Goal: Transaction & Acquisition: Purchase product/service

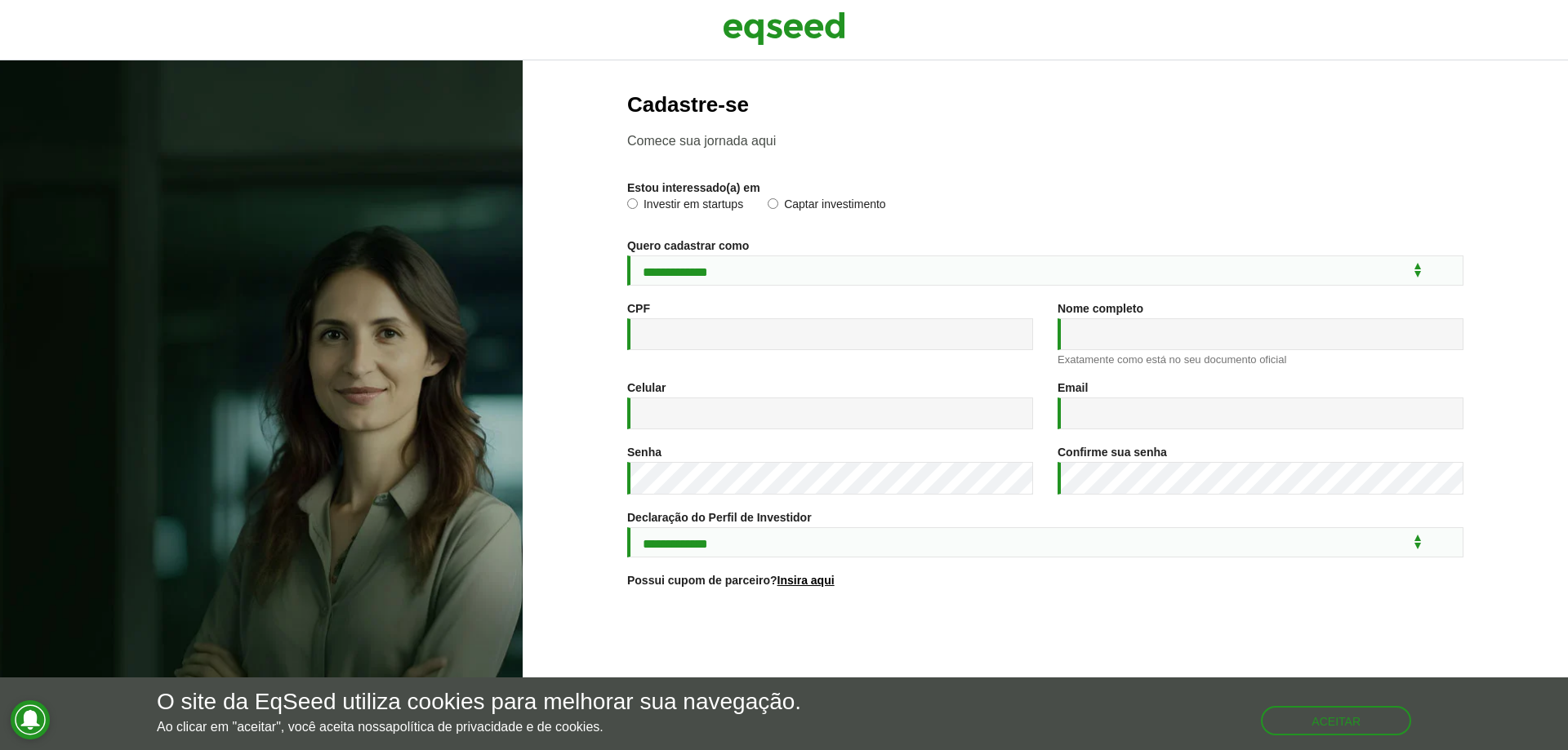
click at [687, 210] on label "Investir em startups" at bounding box center [684, 206] width 116 height 16
click at [750, 265] on select "**********" at bounding box center [1045, 271] width 837 height 30
select select "***"
click at [627, 256] on select "**********" at bounding box center [1045, 271] width 837 height 30
click at [741, 334] on input "CPF *" at bounding box center [830, 335] width 406 height 32
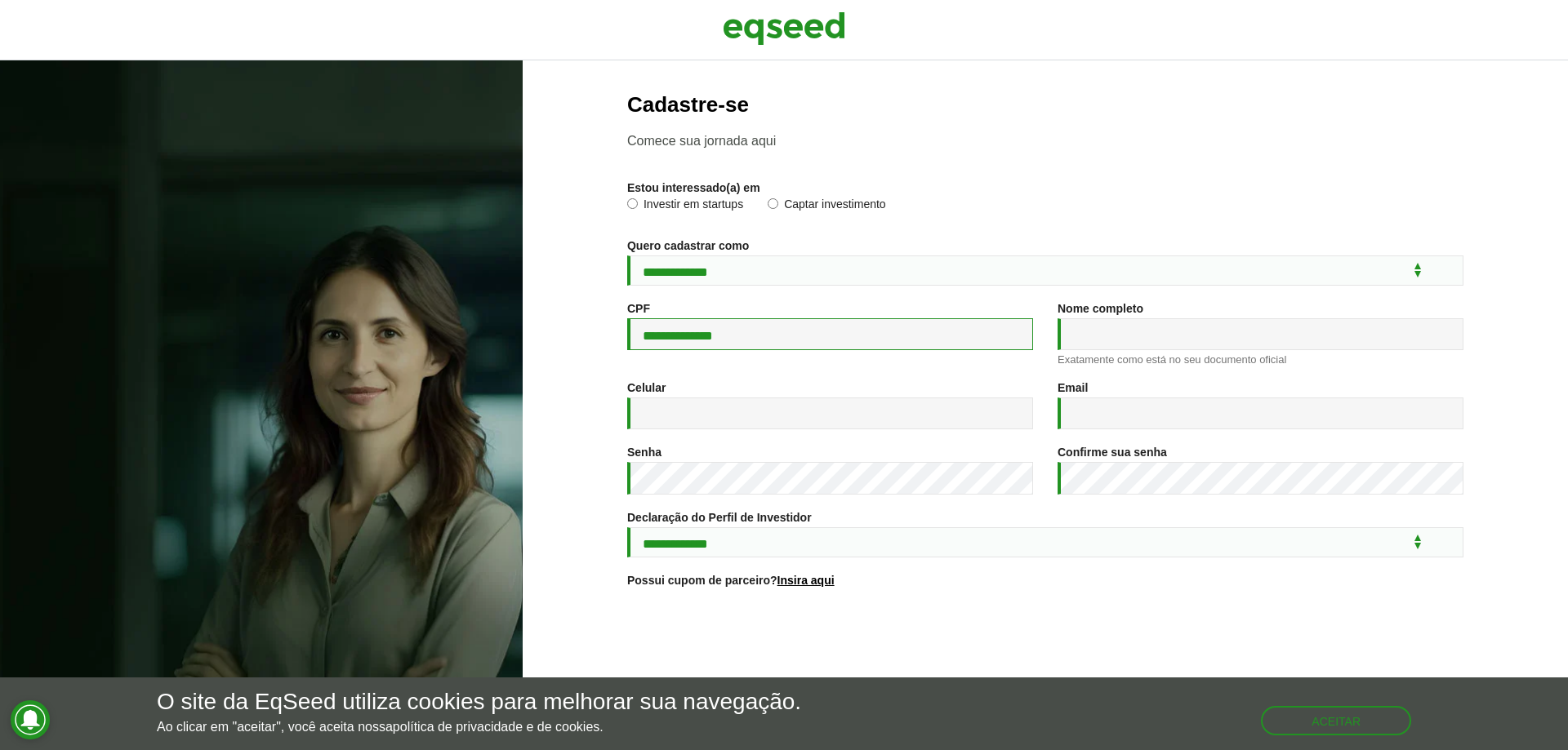
type input "**********"
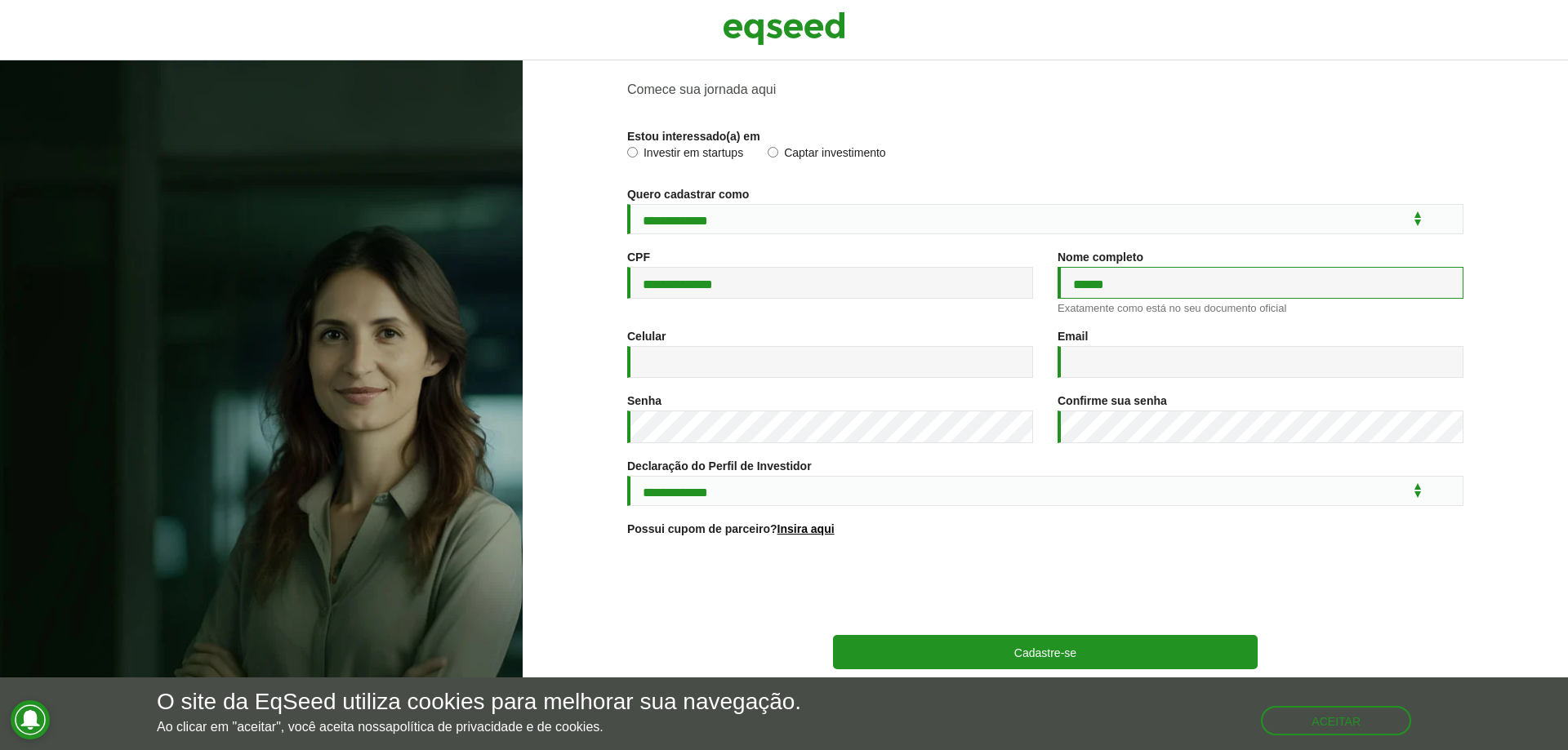
scroll to position [80, 0]
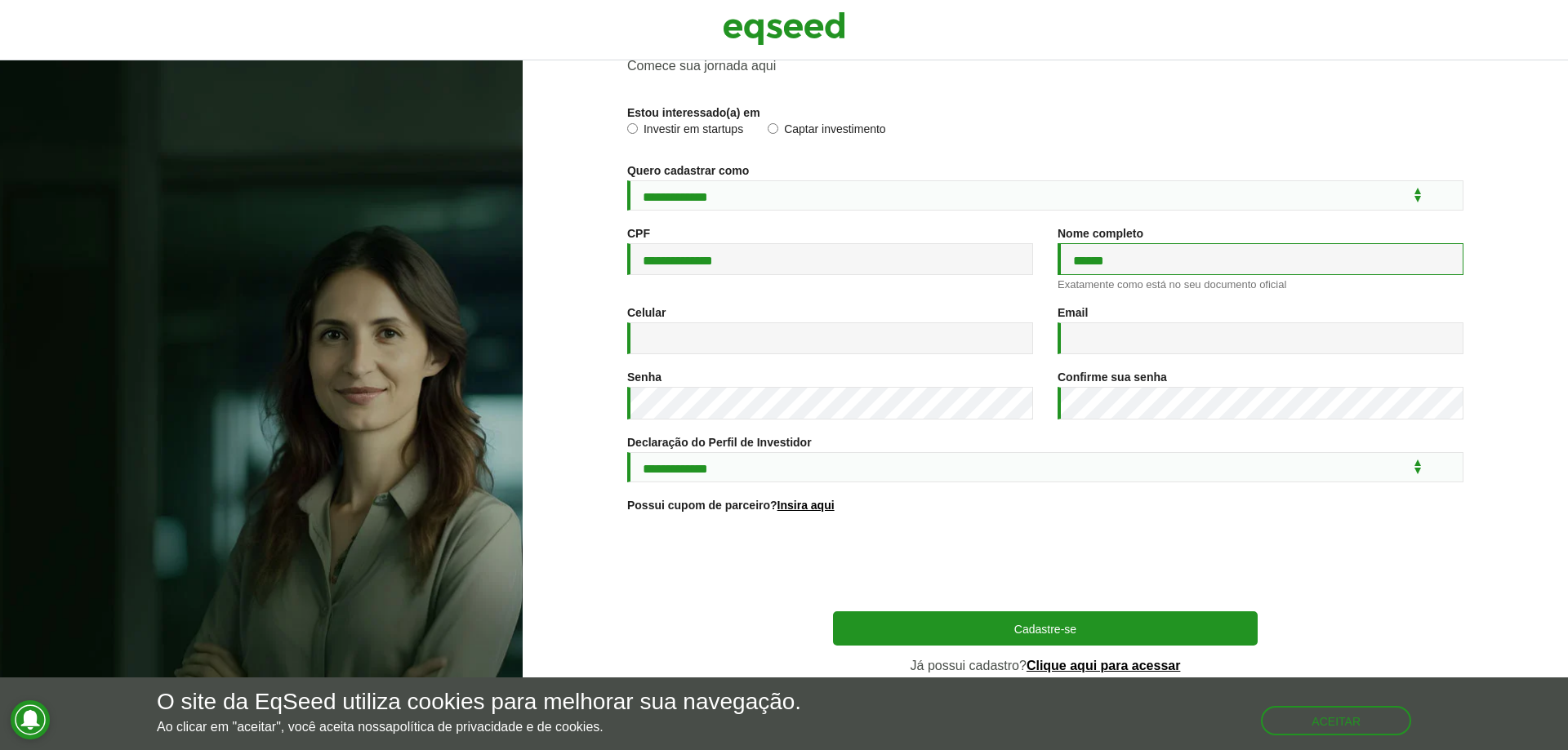
type input "******"
click at [1119, 669] on link "Clique aqui para acessar" at bounding box center [1104, 666] width 154 height 13
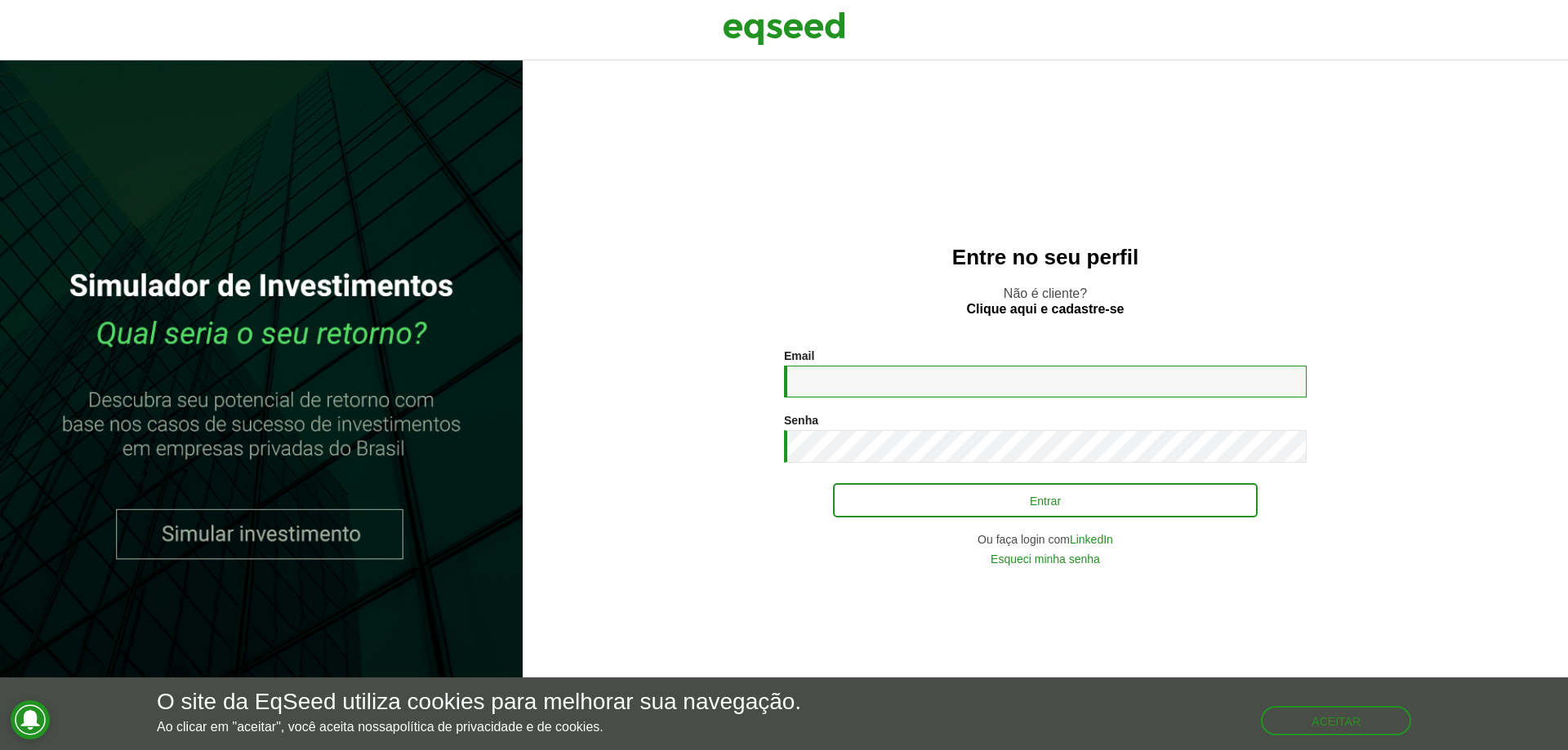
type input "**********"
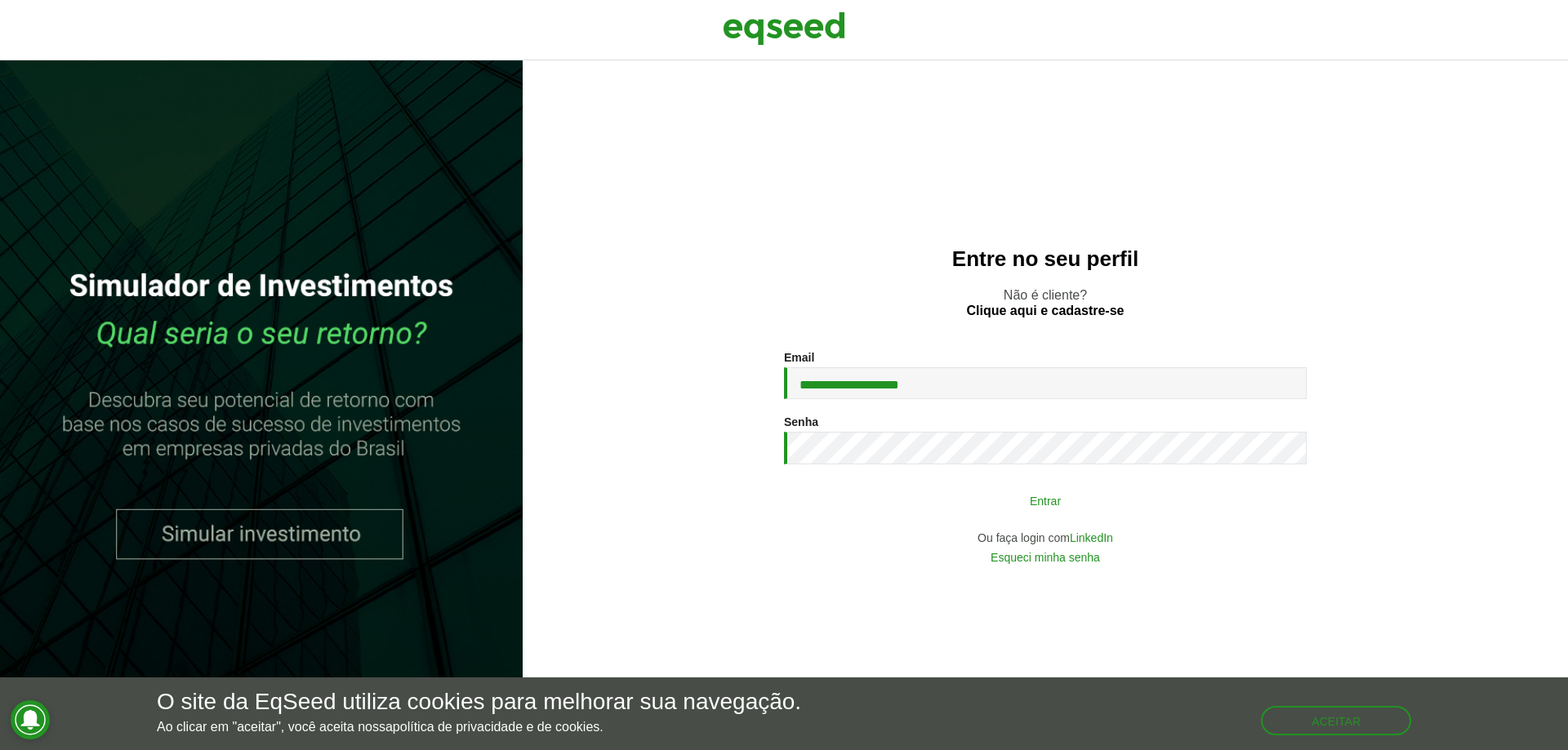
click at [958, 493] on button "Entrar" at bounding box center [1045, 500] width 425 height 31
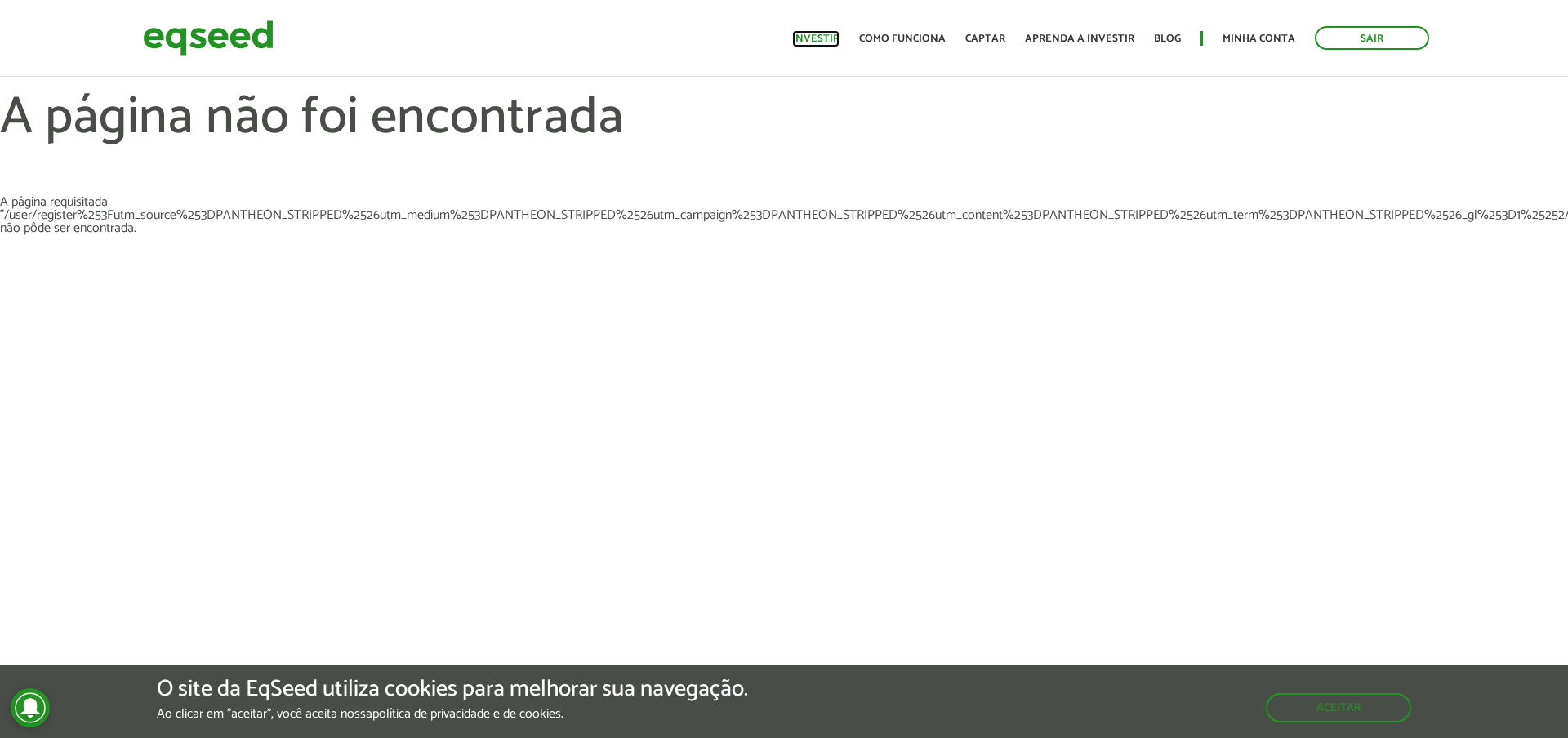
click at [811, 34] on link "Investir" at bounding box center [816, 39] width 47 height 10
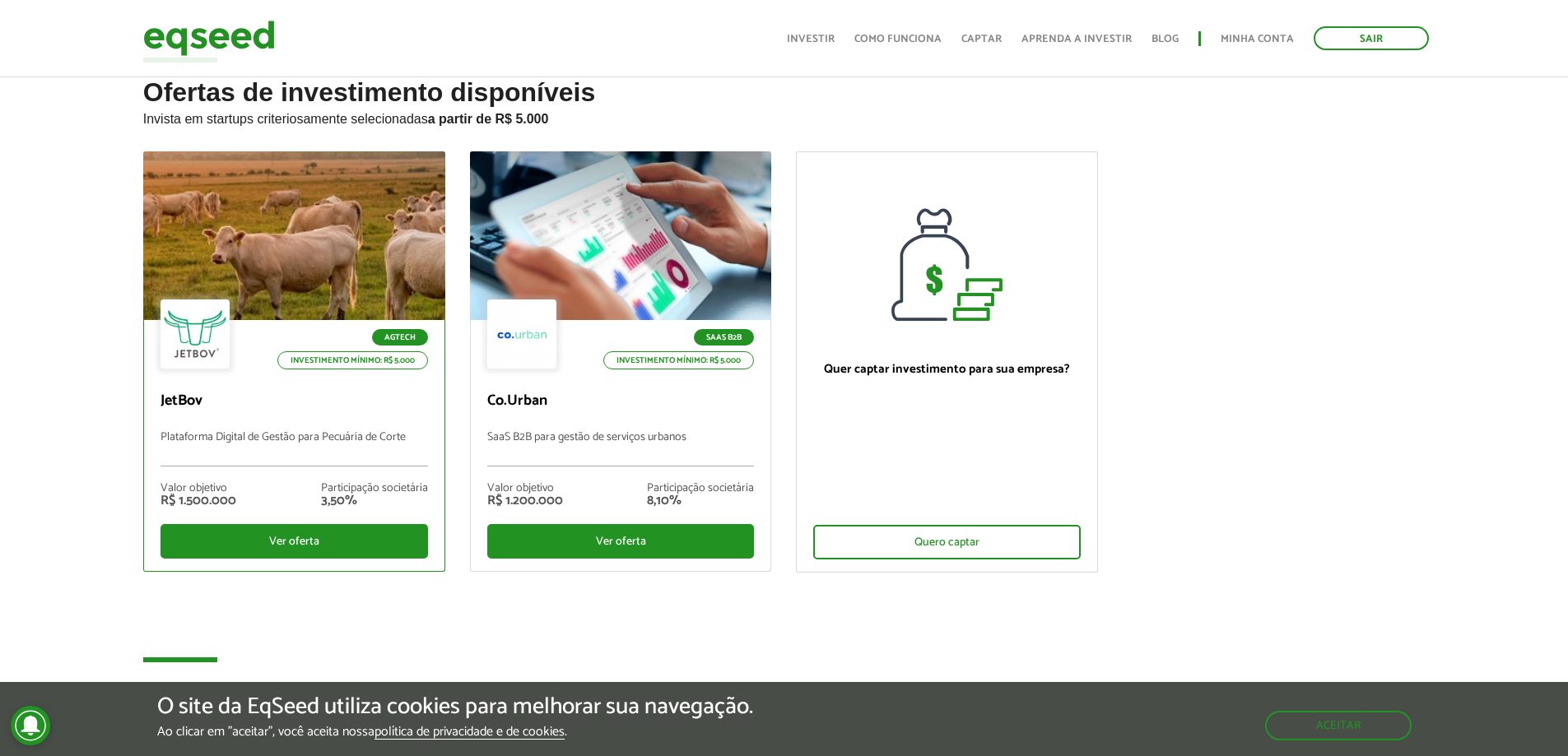
scroll to position [82, 0]
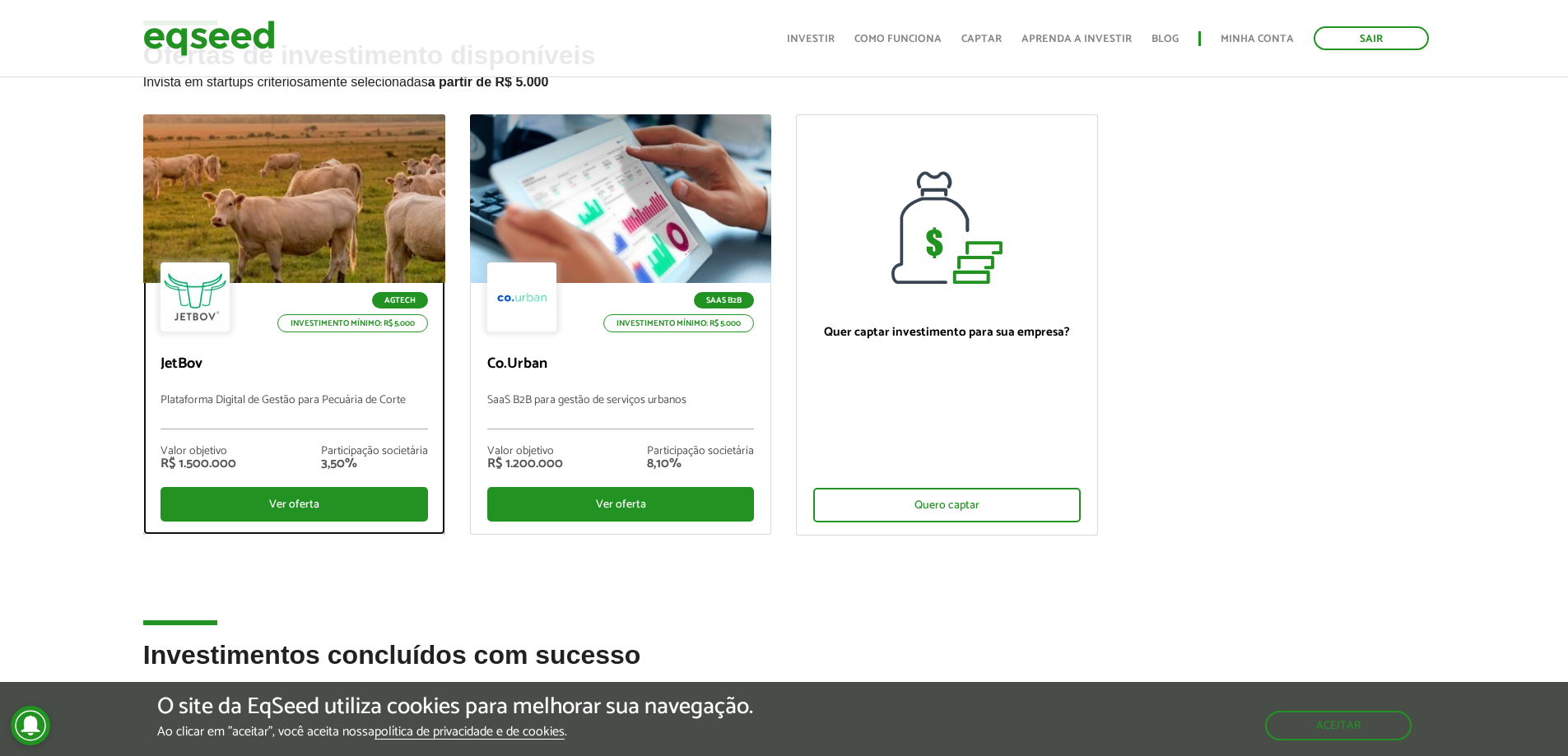
click at [304, 349] on div "Agtech Investimento mínimo: R$ 5.000 JetBov Plataforma Digital de Gestão para P…" at bounding box center [294, 408] width 300 height 251
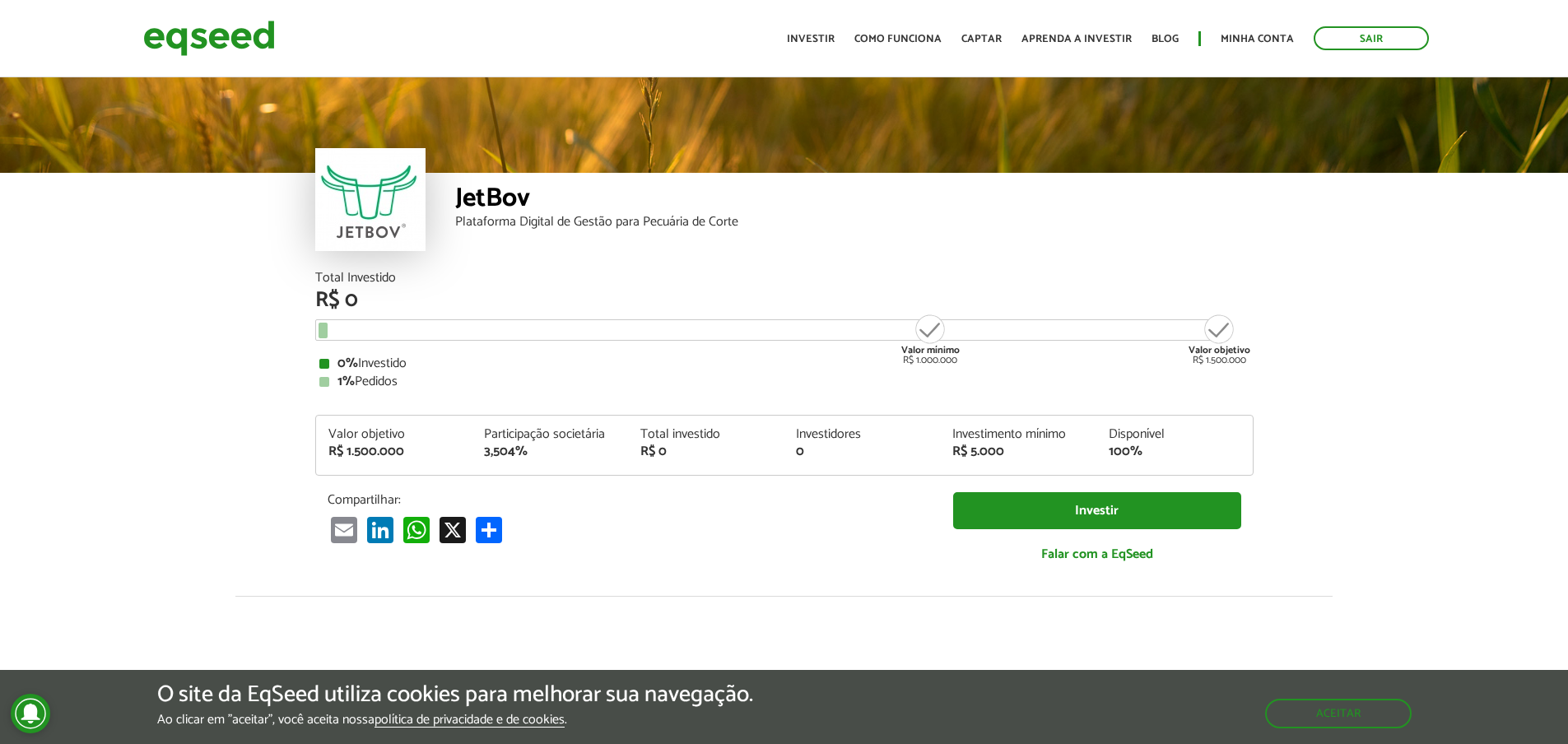
drag, startPoint x: 99, startPoint y: 342, endPoint x: 224, endPoint y: 281, distance: 139.1
click at [224, 281] on article "JetBov Plataforma Digital de Gestão para Pecuária de Corte Total Investido R$ 0…" at bounding box center [784, 615] width 1568 height 1083
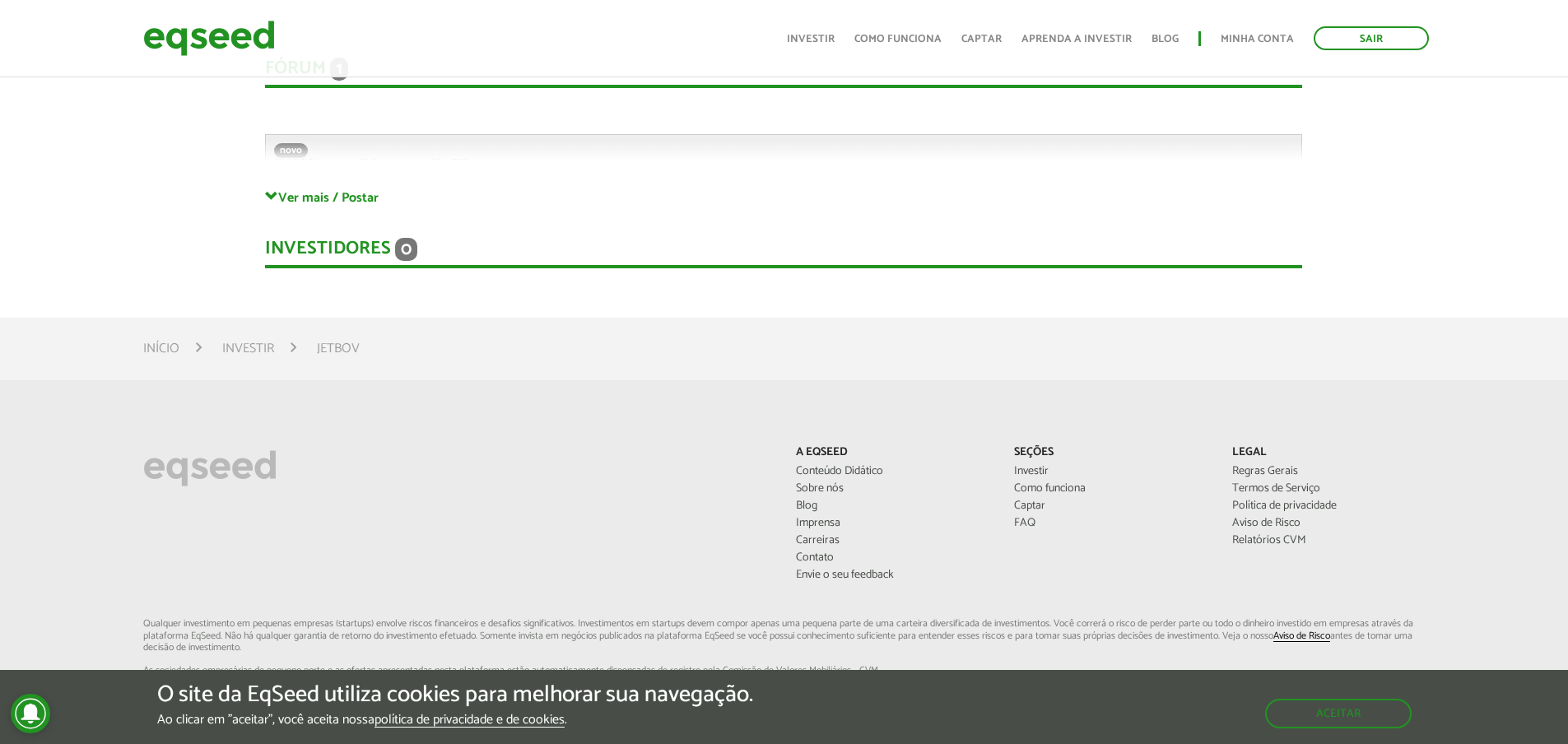
scroll to position [4512, 0]
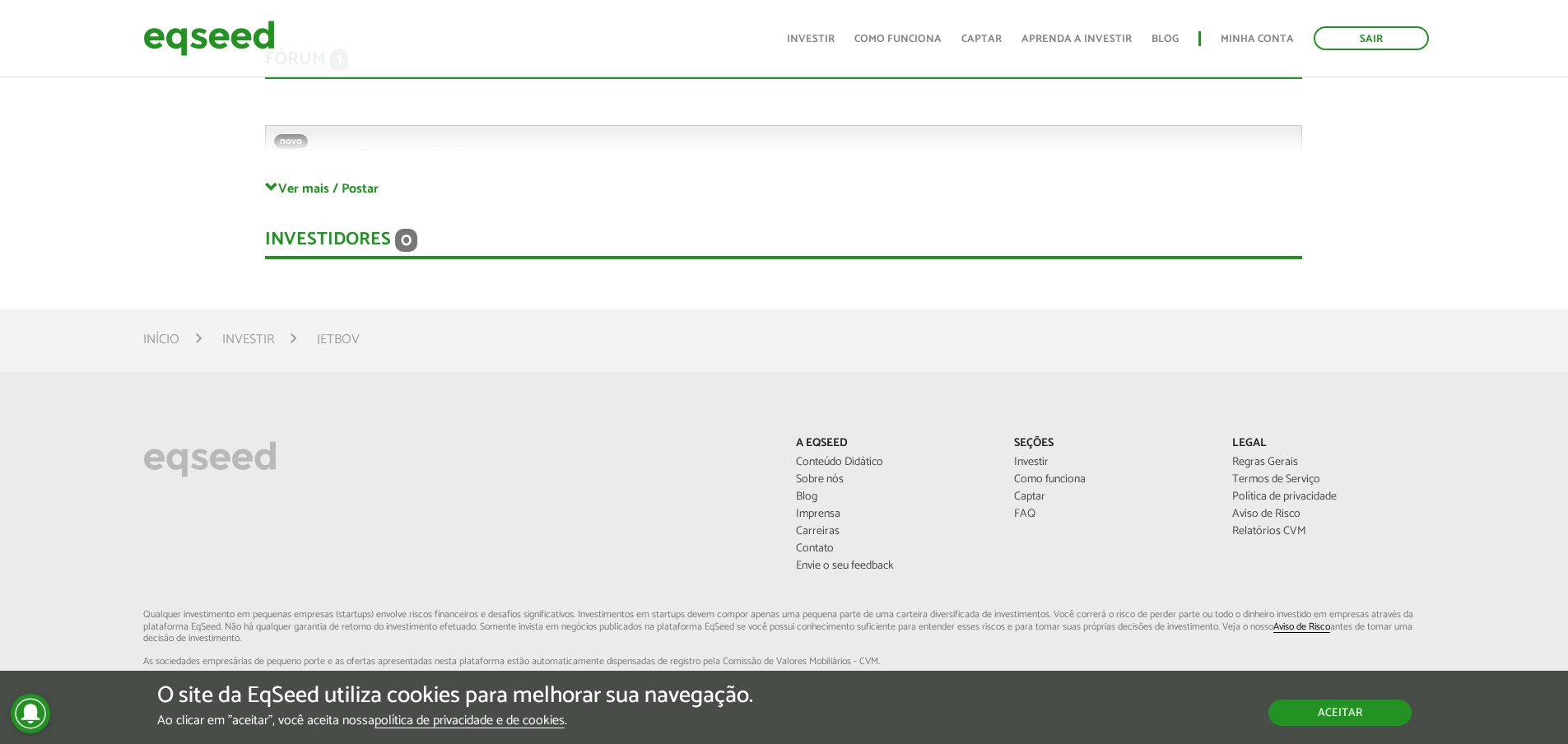
click at [1365, 701] on button "Aceitar" at bounding box center [1340, 714] width 143 height 27
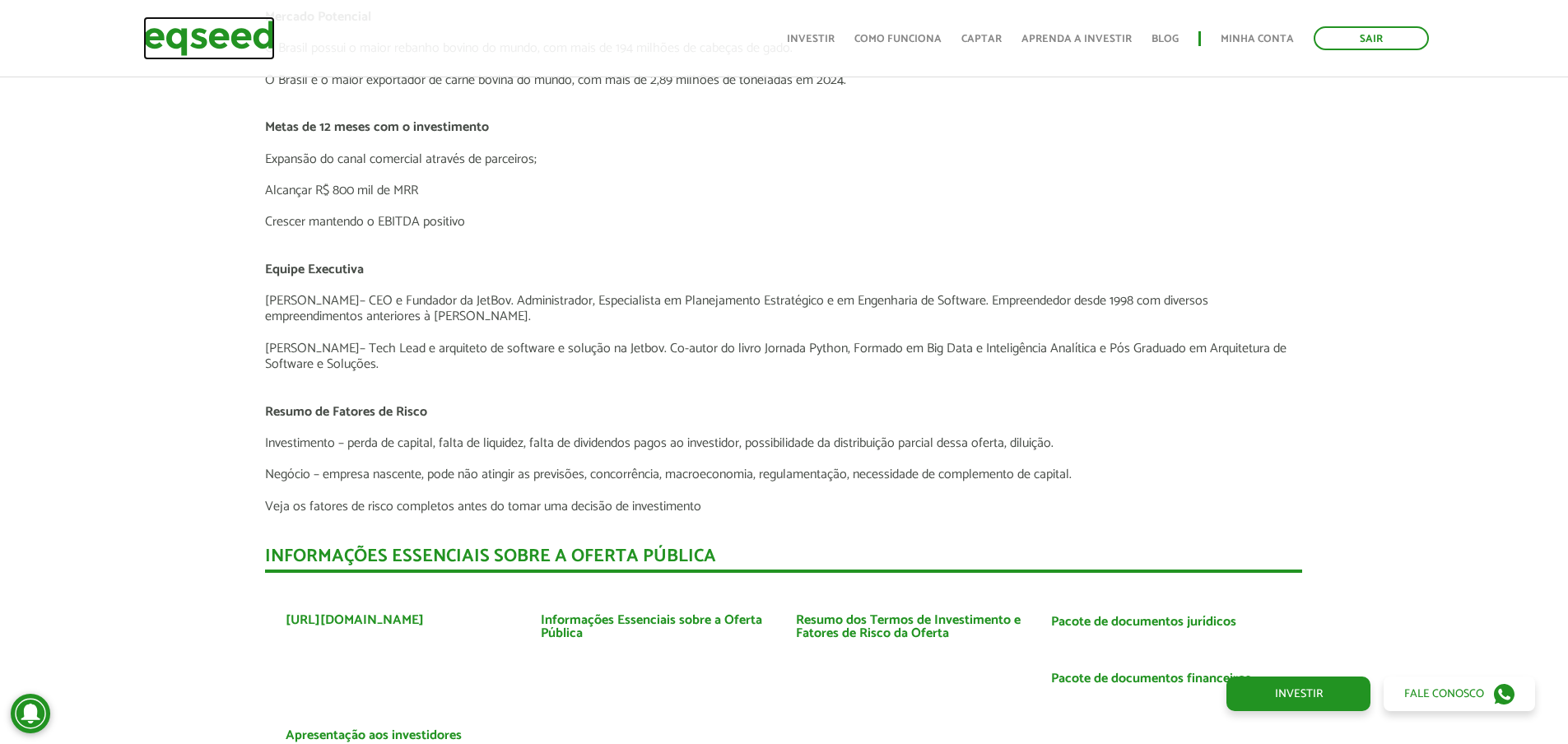
scroll to position [3482, 0]
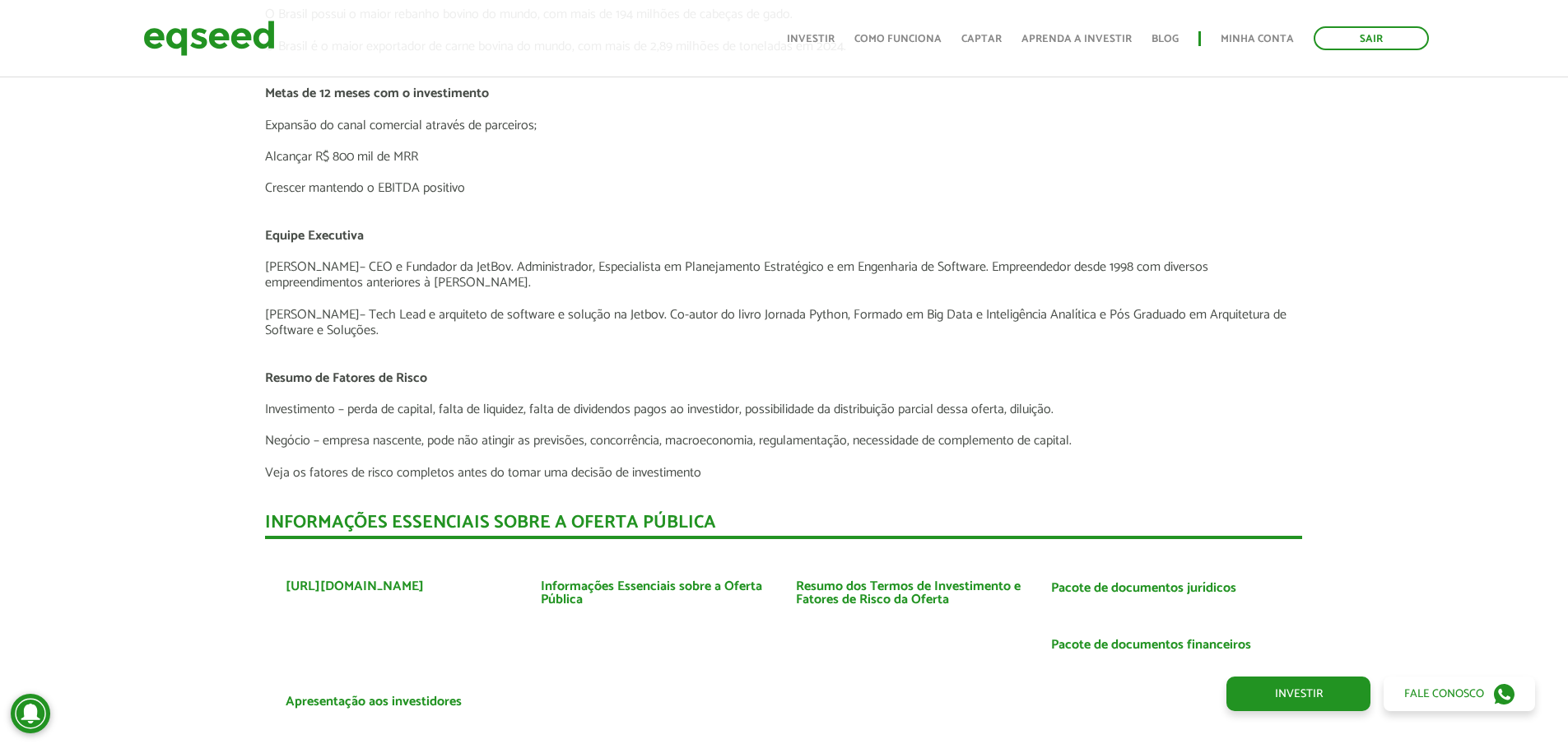
drag, startPoint x: 131, startPoint y: 446, endPoint x: 32, endPoint y: 368, distance: 126.0
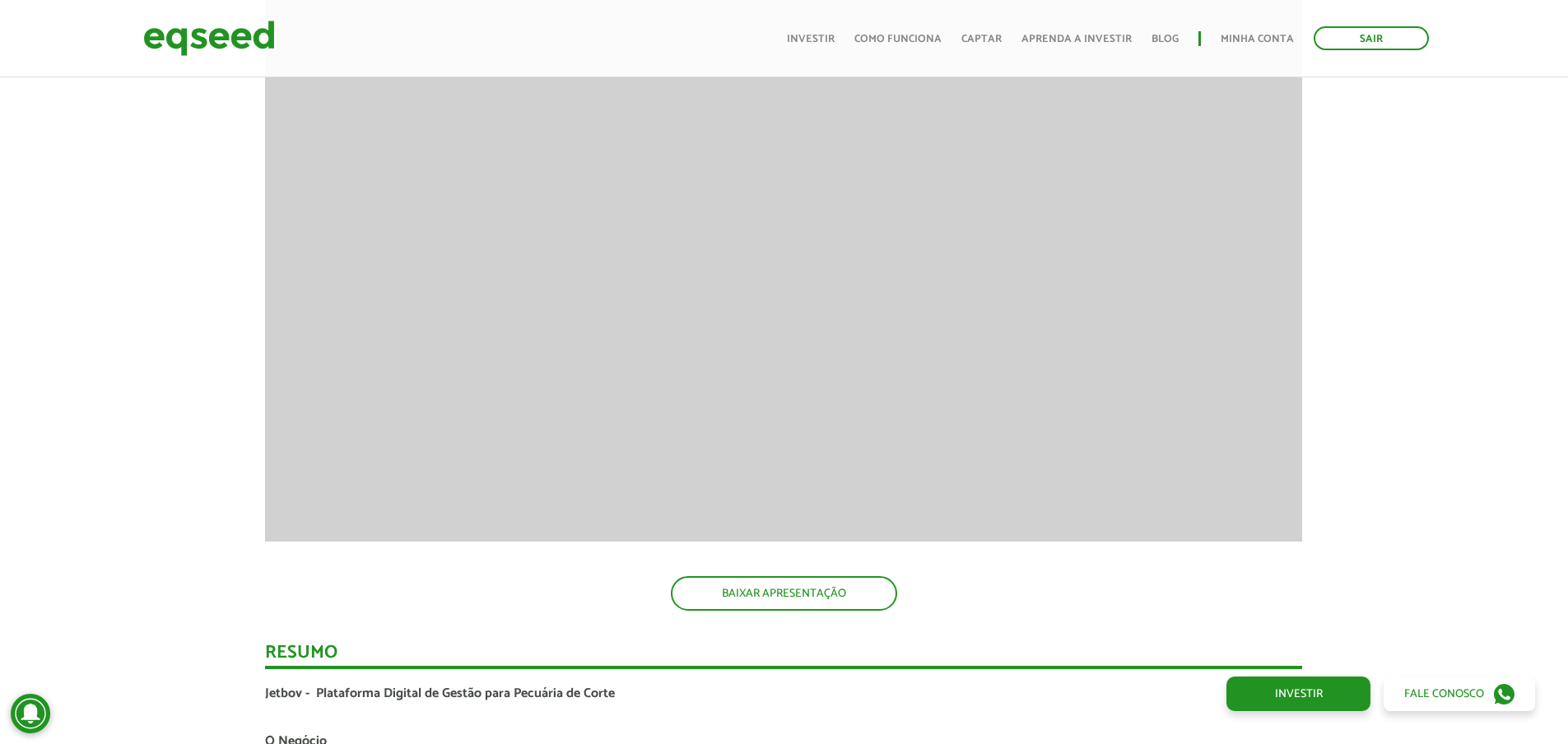
scroll to position [2246, 0]
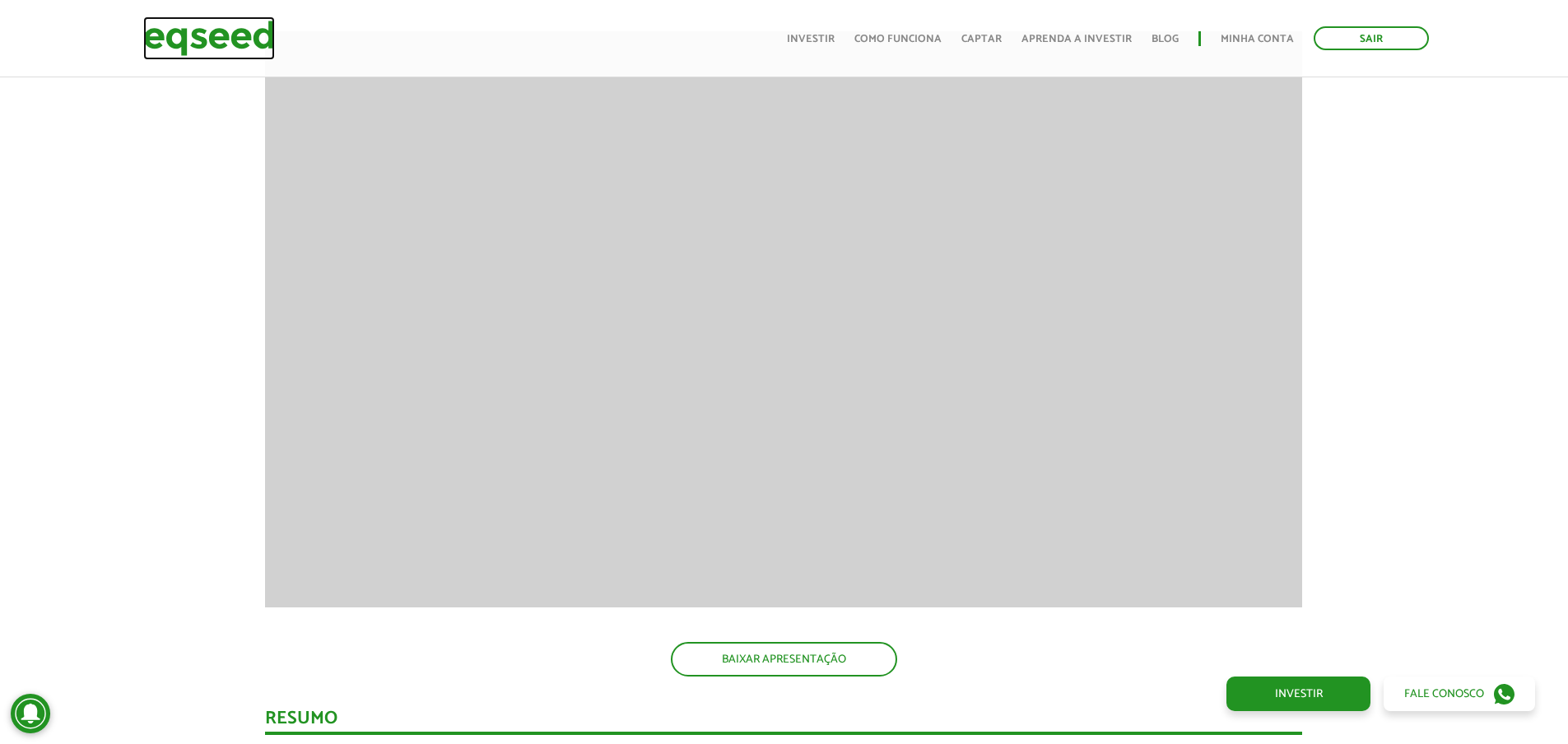
click at [173, 31] on img at bounding box center [208, 38] width 132 height 44
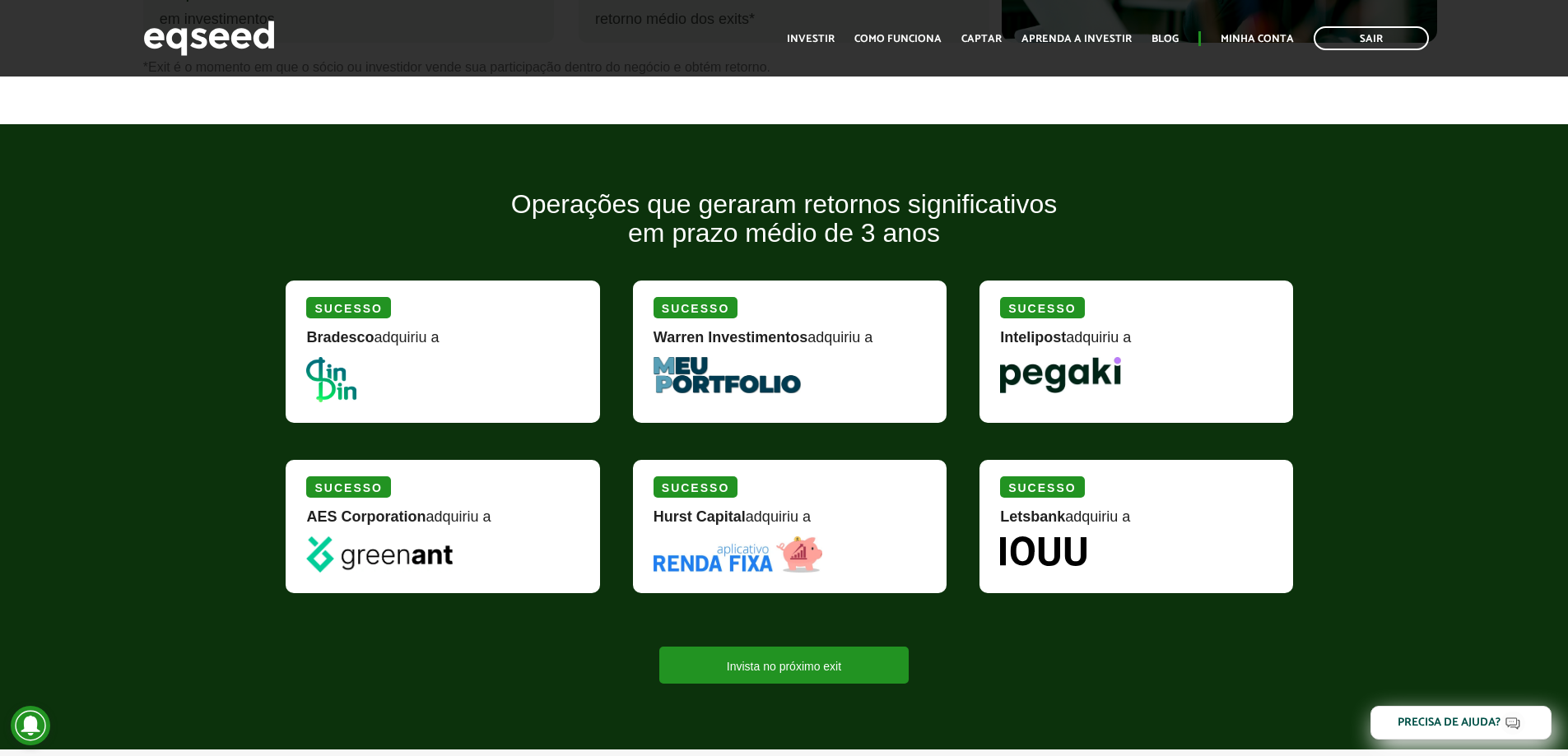
scroll to position [1886, 0]
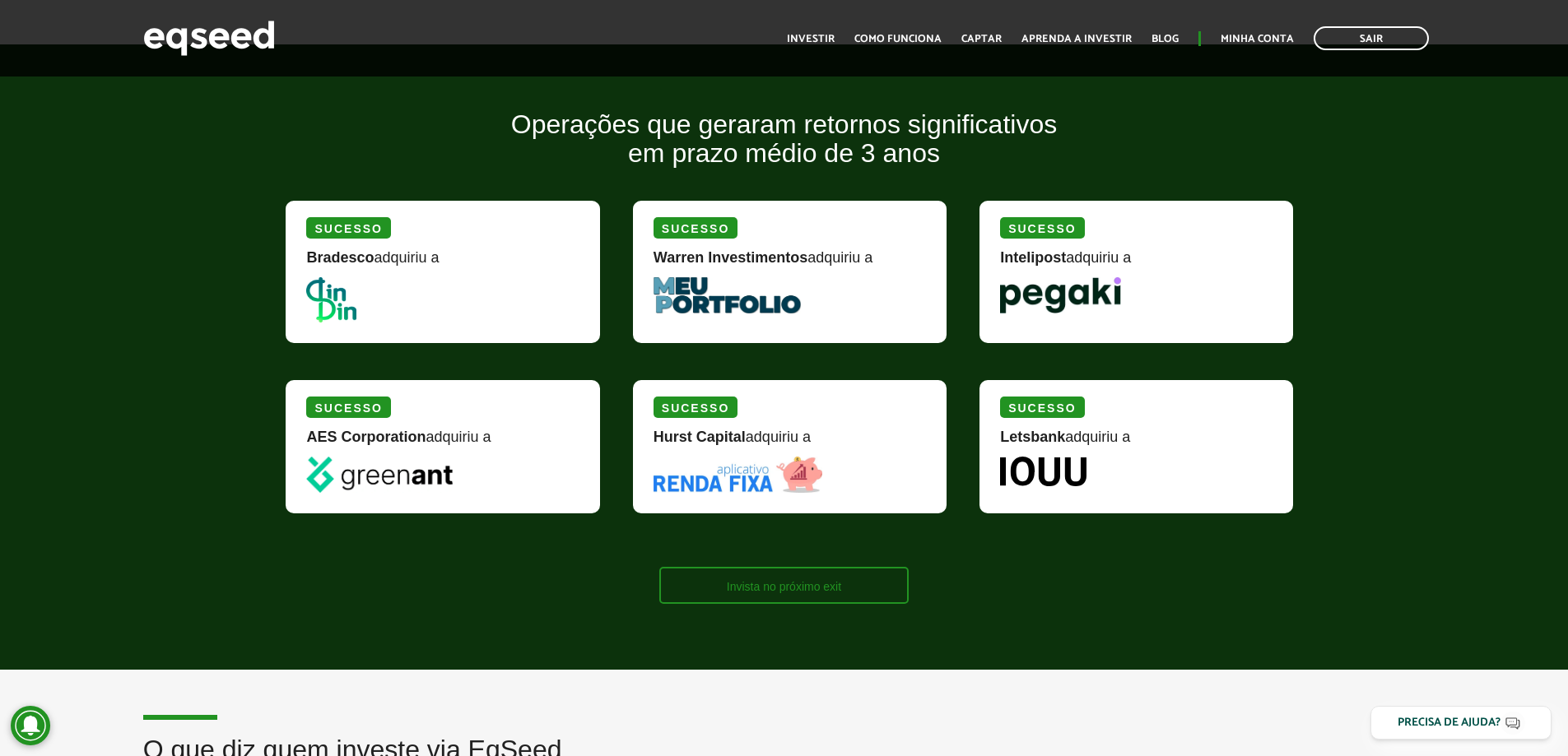
click at [899, 594] on link "Invista no próximo exit" at bounding box center [784, 585] width 249 height 37
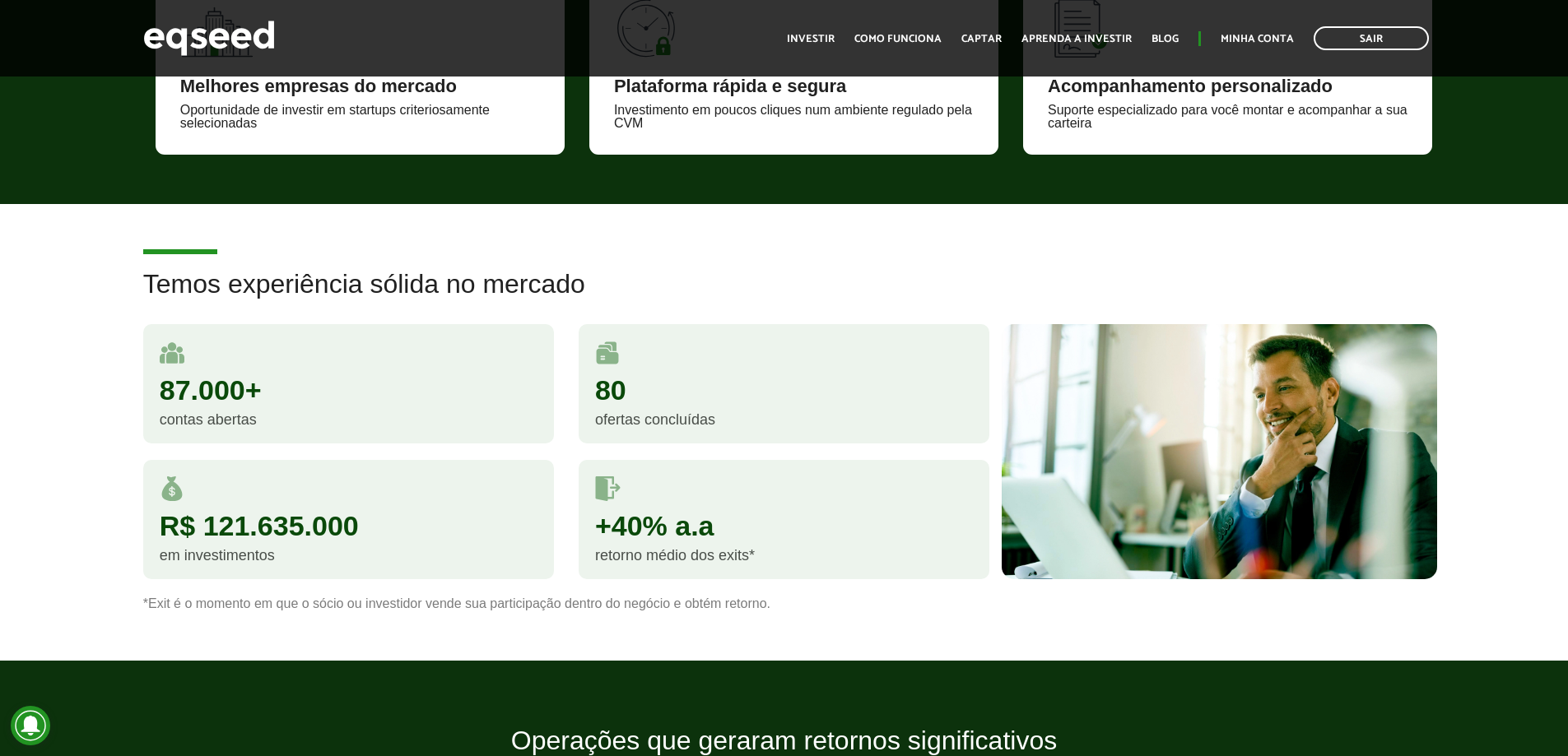
scroll to position [1317, 0]
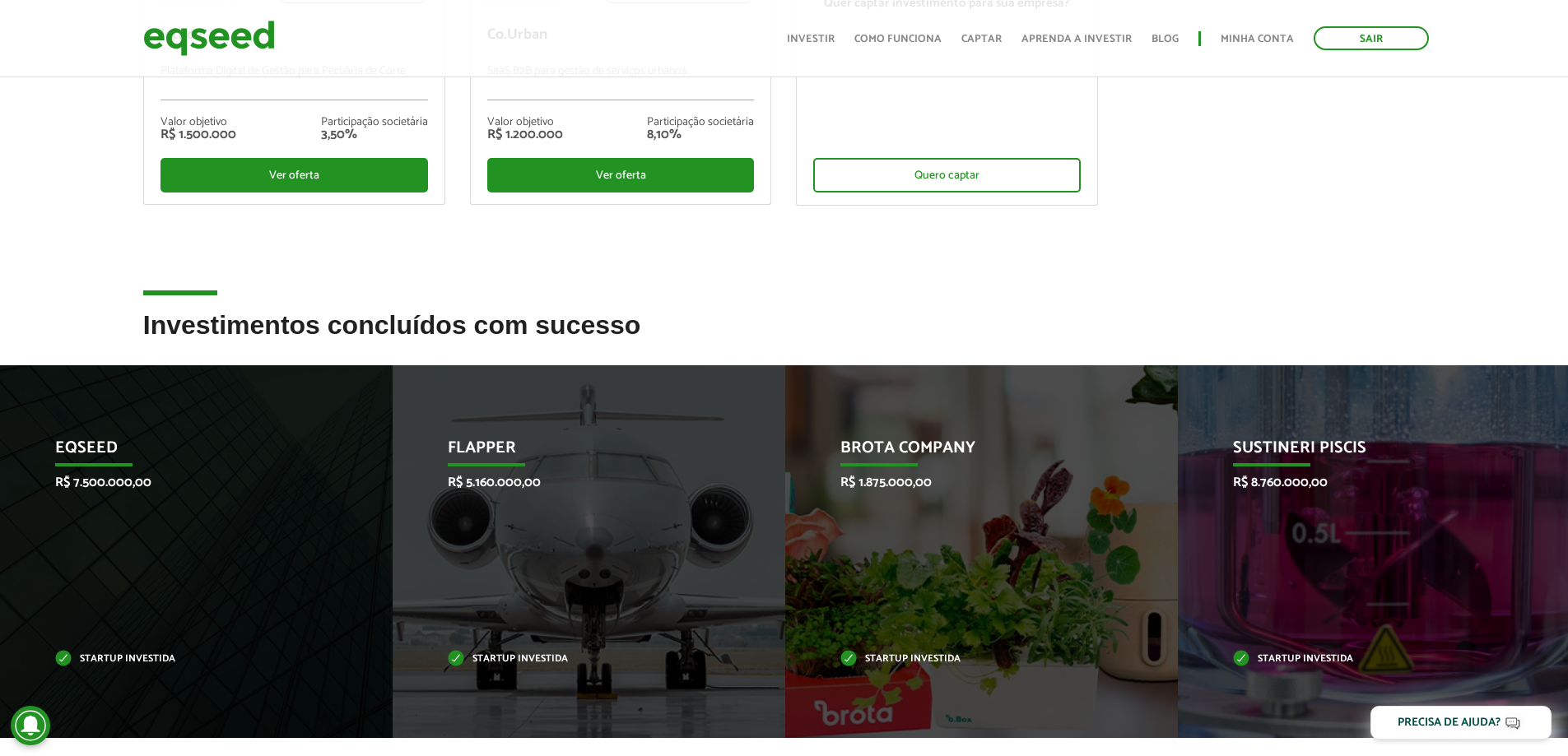
scroll to position [658, 0]
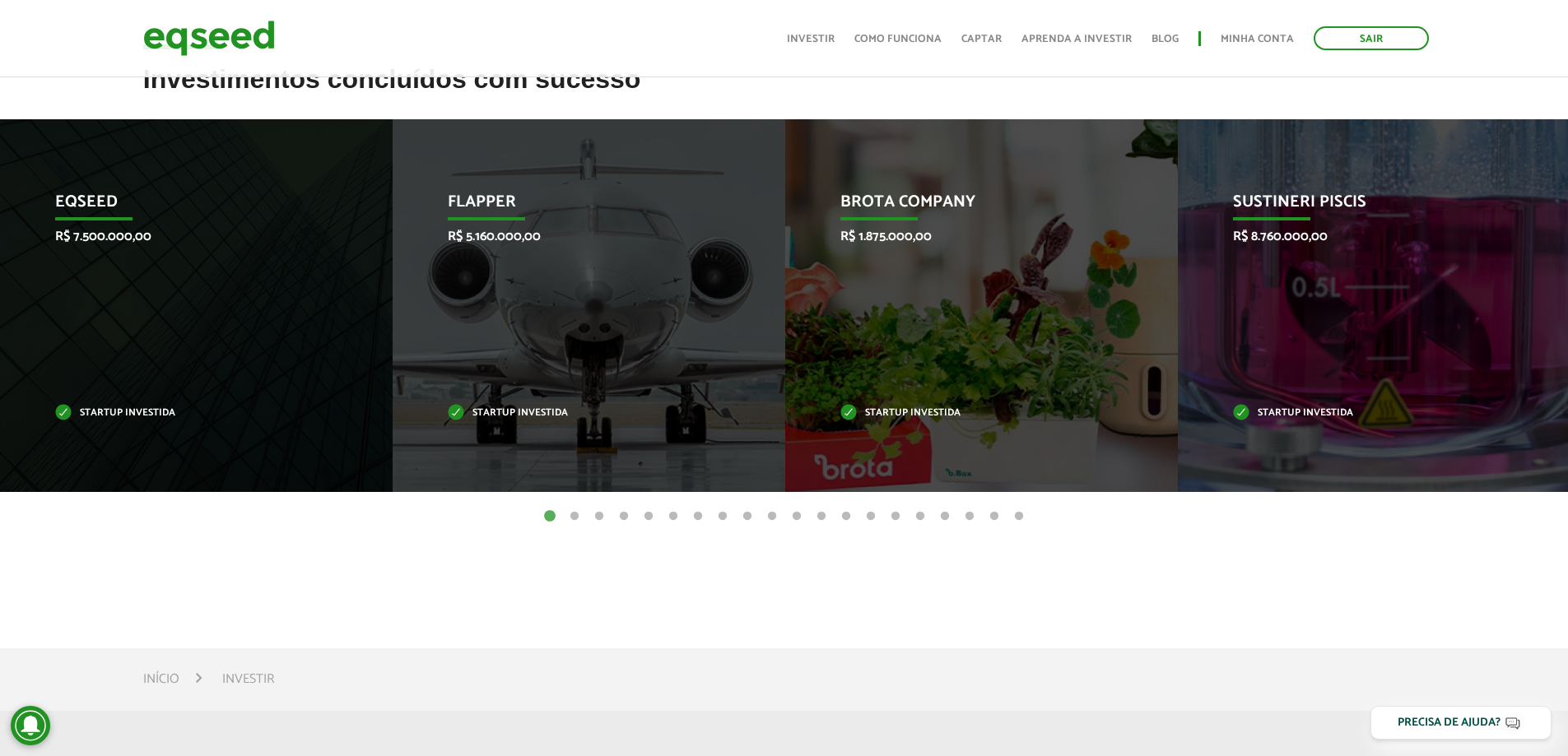
click at [572, 518] on button "2" at bounding box center [574, 516] width 16 height 16
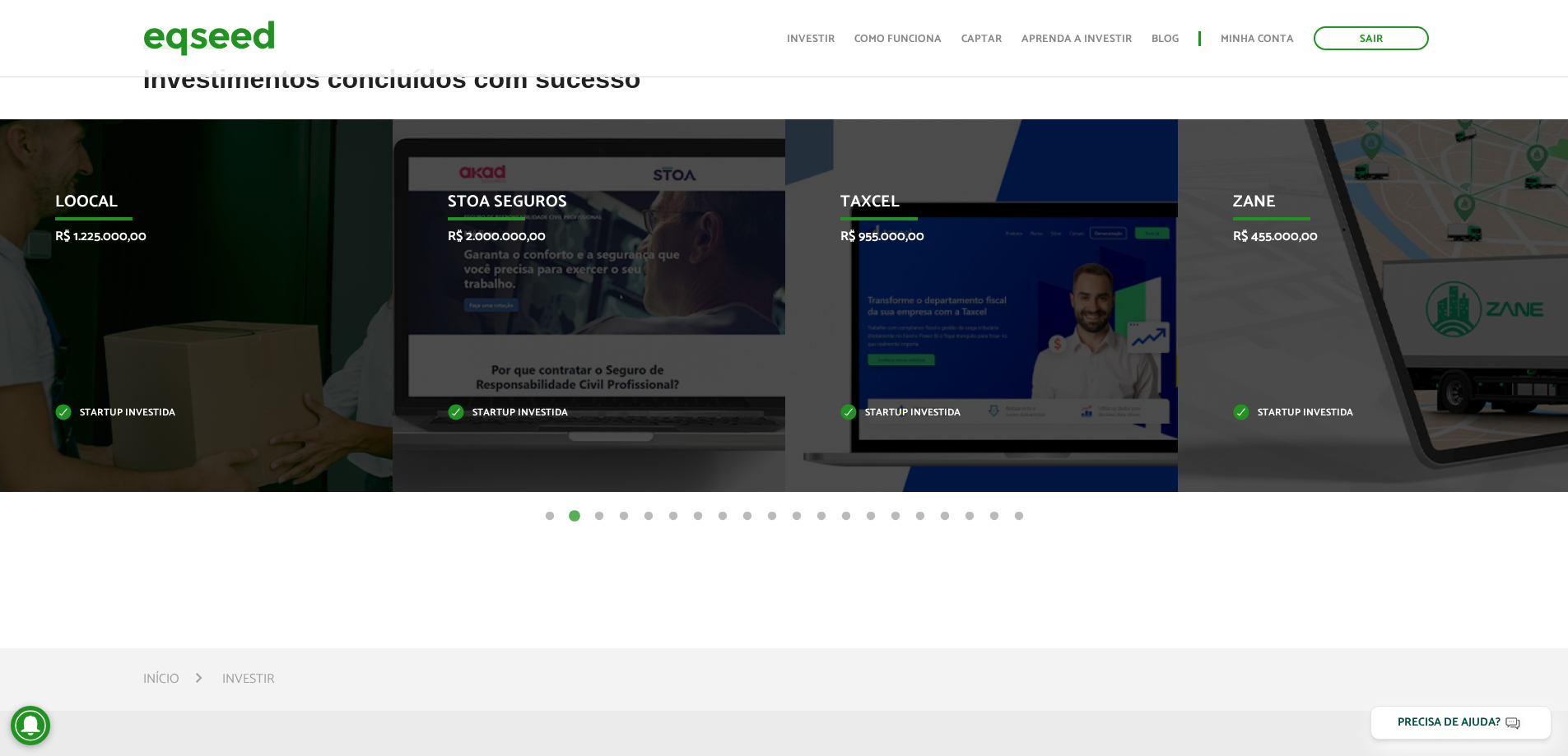
click at [597, 518] on button "3" at bounding box center [599, 516] width 16 height 16
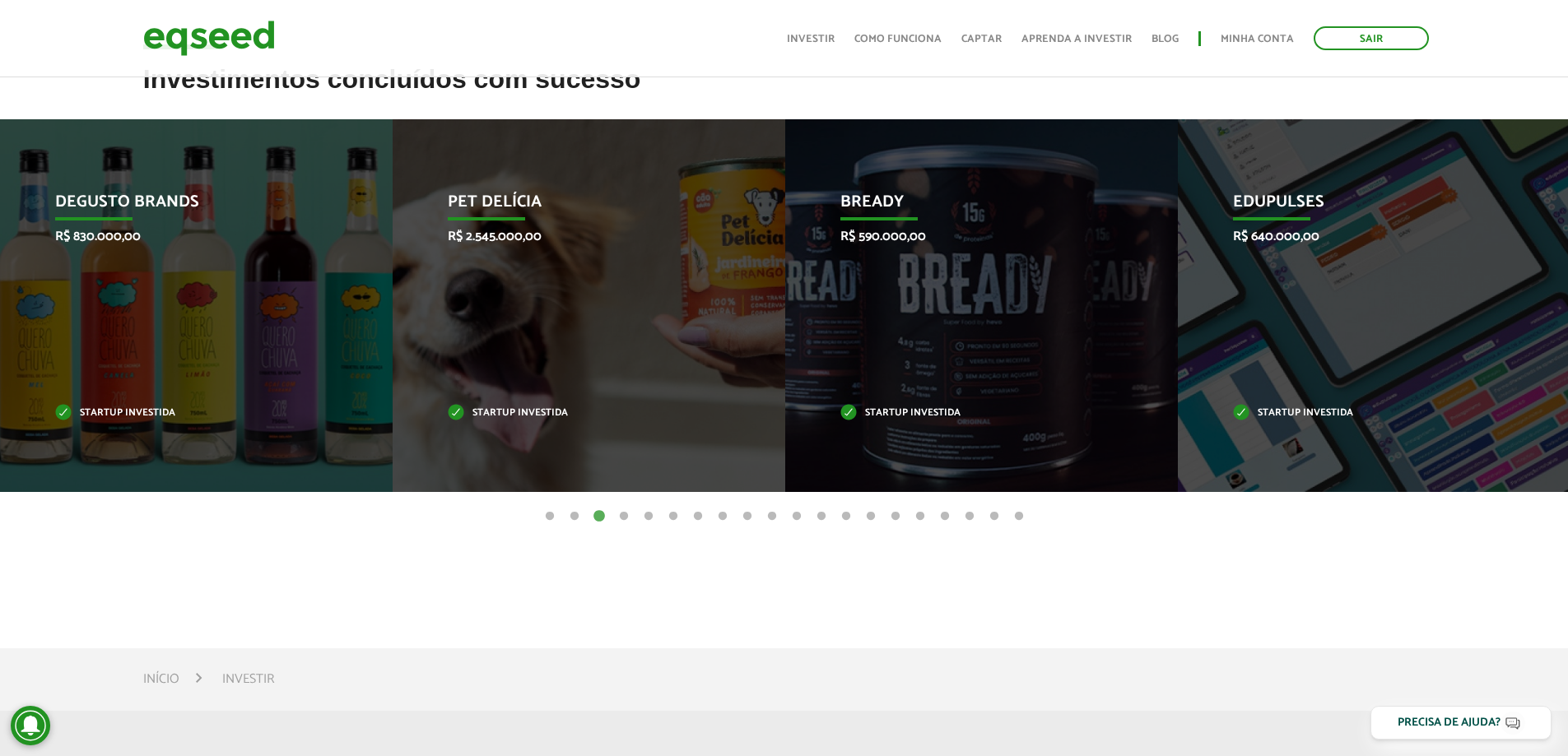
click at [622, 517] on button "4" at bounding box center [623, 516] width 16 height 16
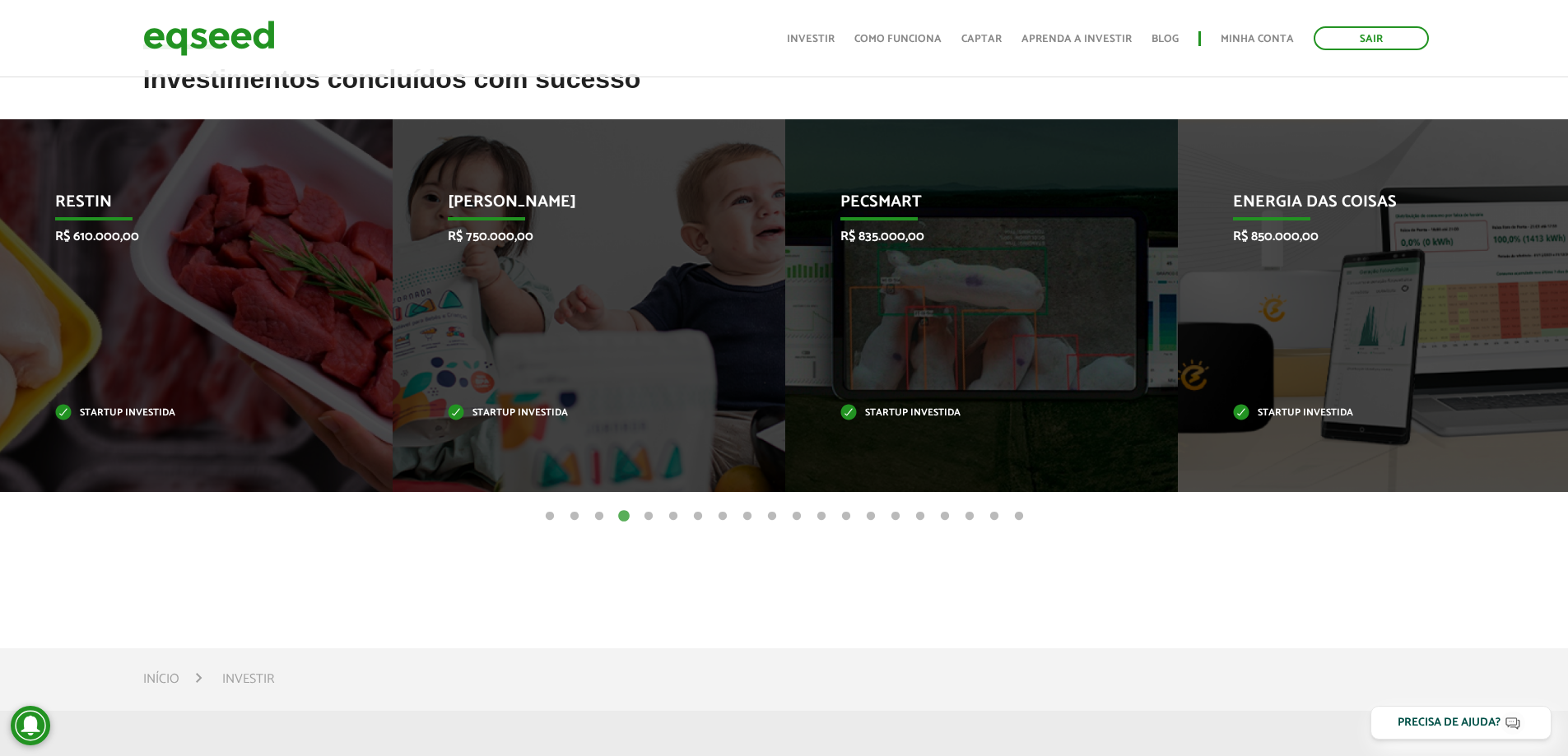
click at [642, 518] on button "5" at bounding box center [648, 516] width 16 height 16
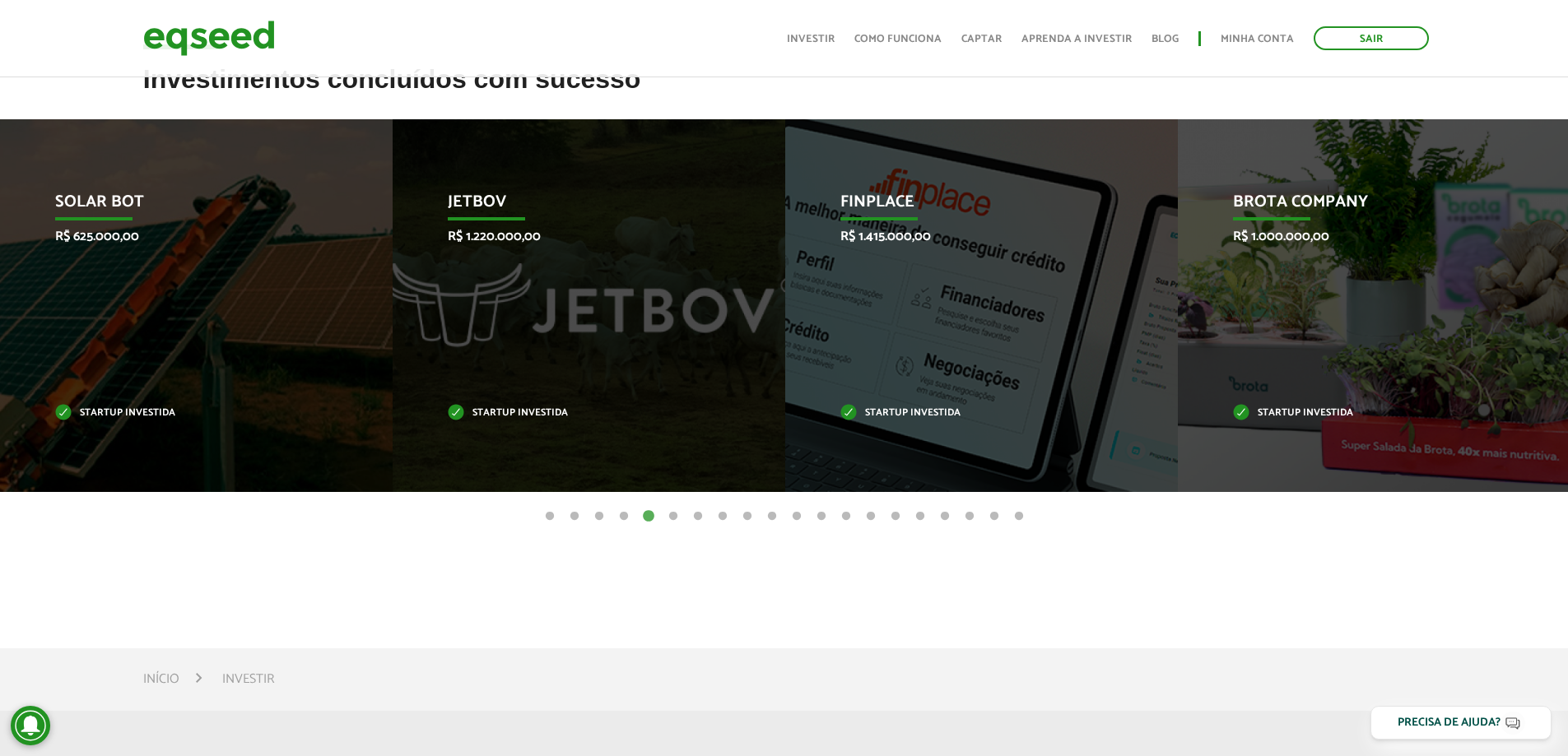
click at [676, 515] on button "6" at bounding box center [673, 516] width 16 height 16
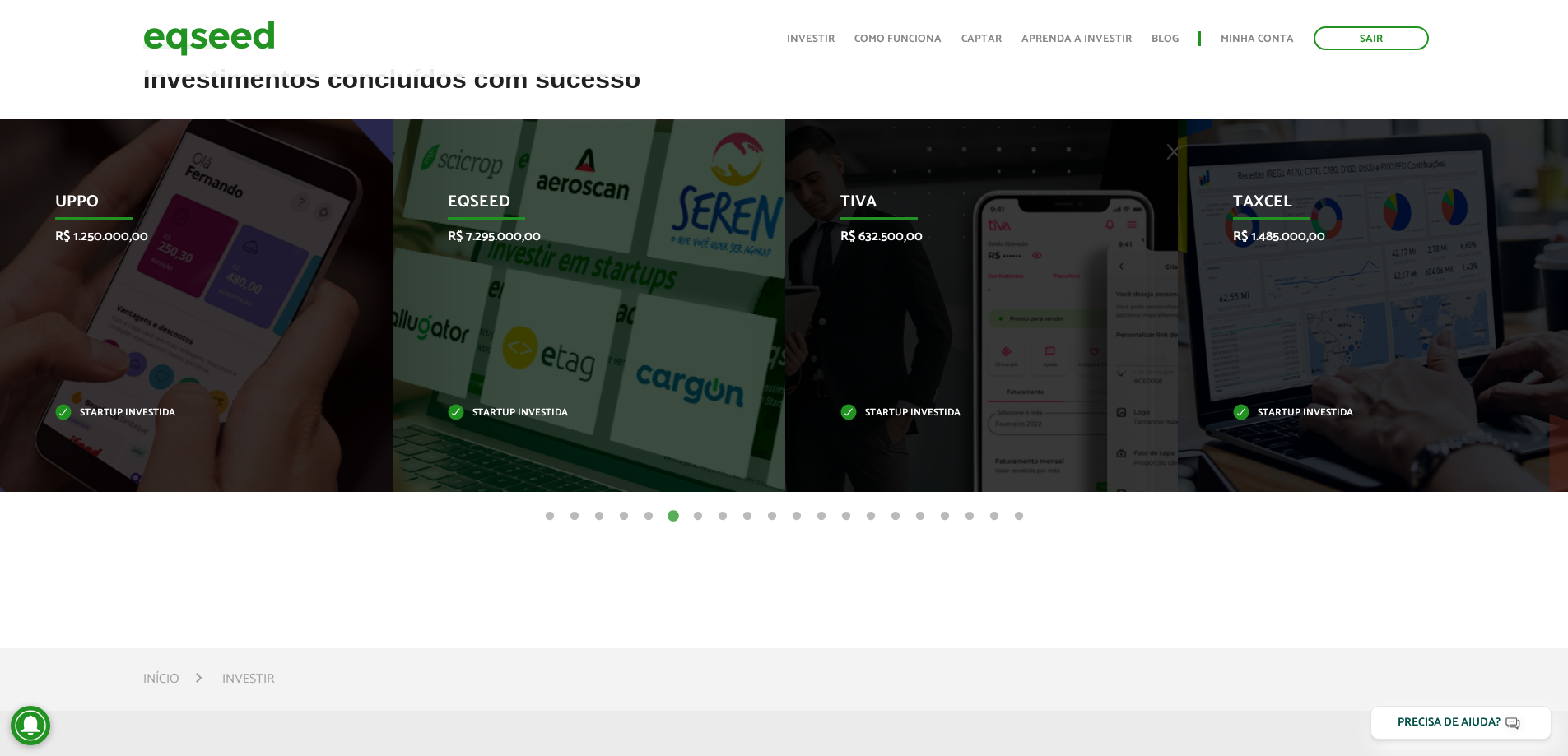
click at [693, 516] on button "7" at bounding box center [697, 516] width 16 height 16
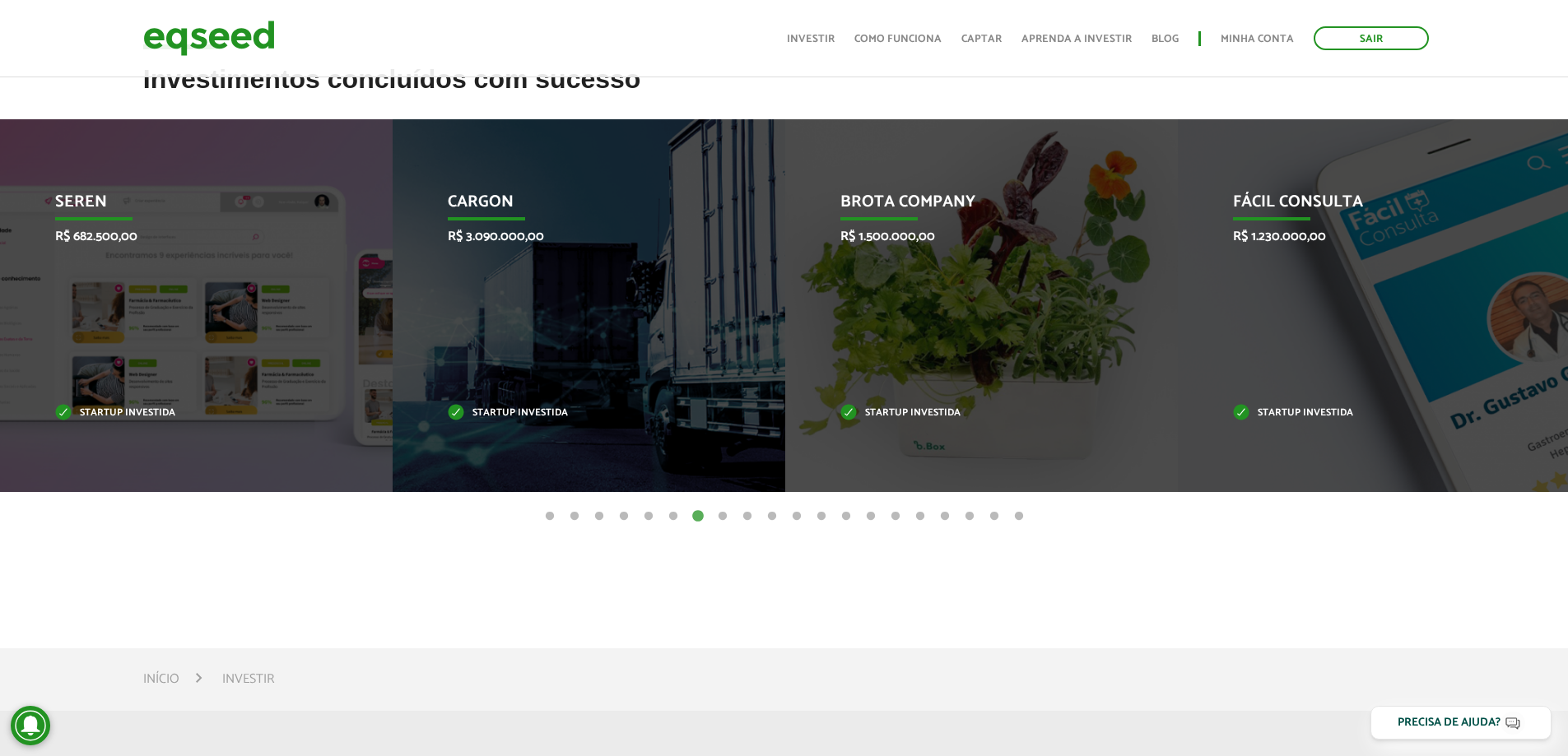
click at [719, 511] on button "8" at bounding box center [722, 516] width 16 height 16
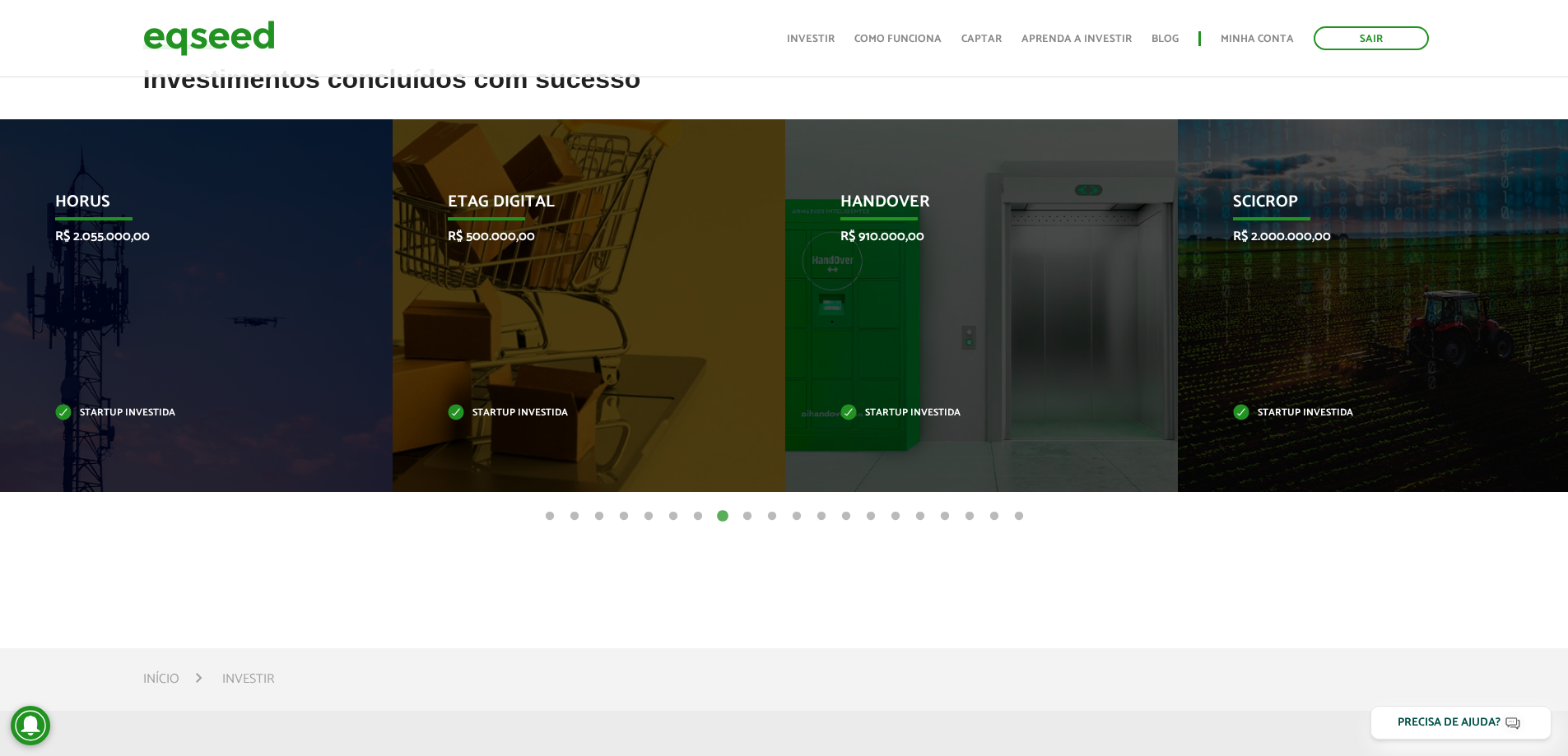
click at [744, 514] on button "9" at bounding box center [747, 516] width 16 height 16
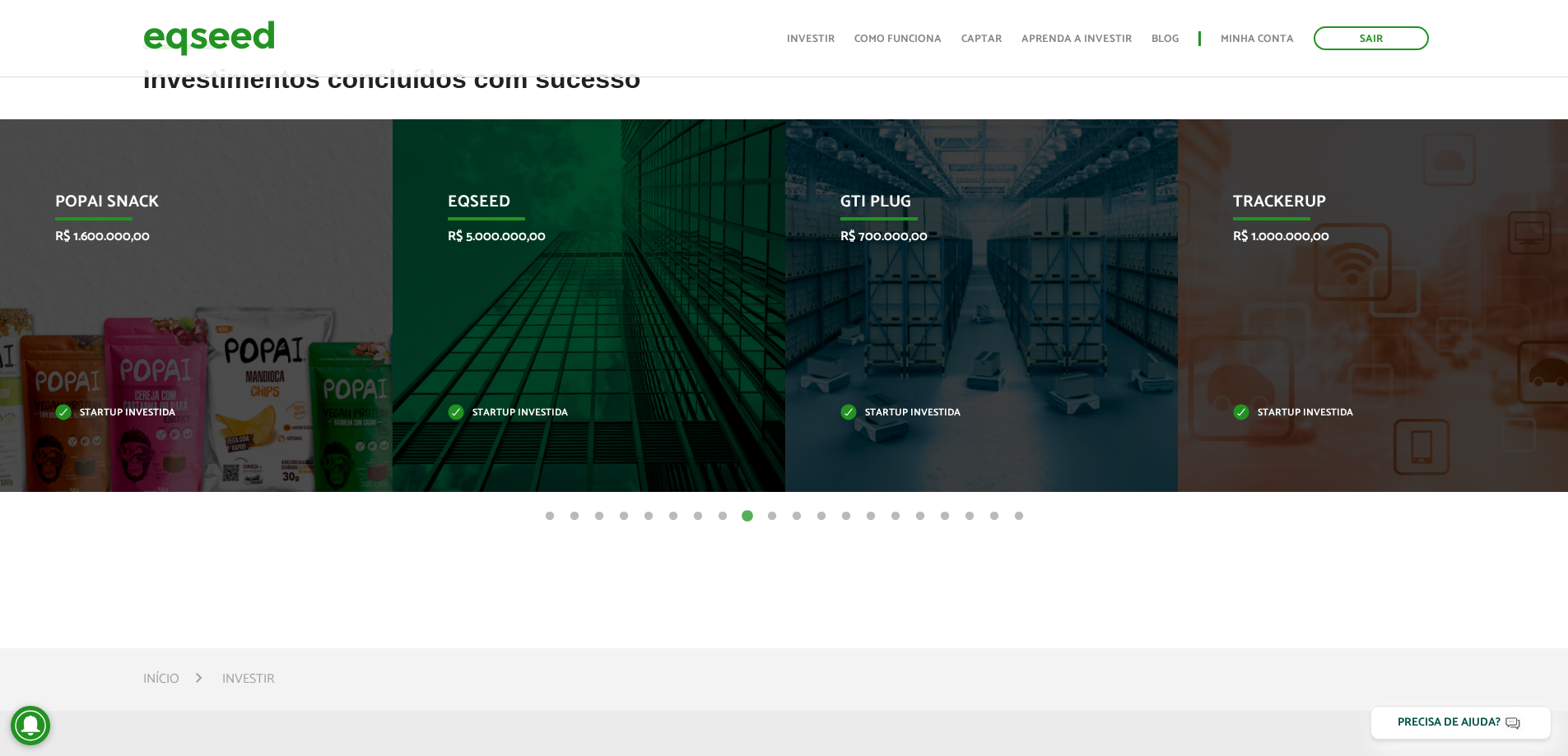
click at [772, 518] on button "10" at bounding box center [771, 516] width 16 height 16
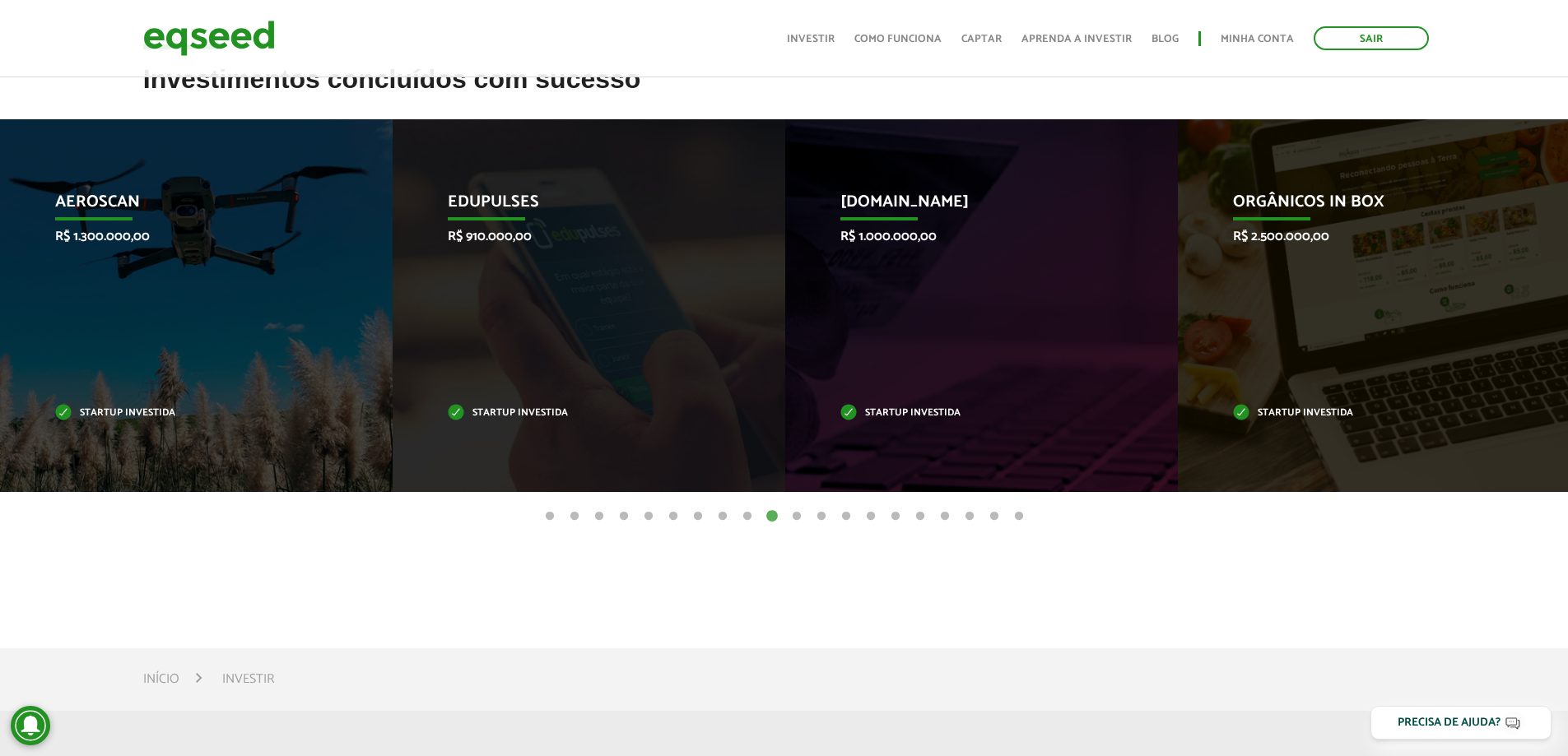
click at [798, 515] on button "11" at bounding box center [796, 516] width 16 height 16
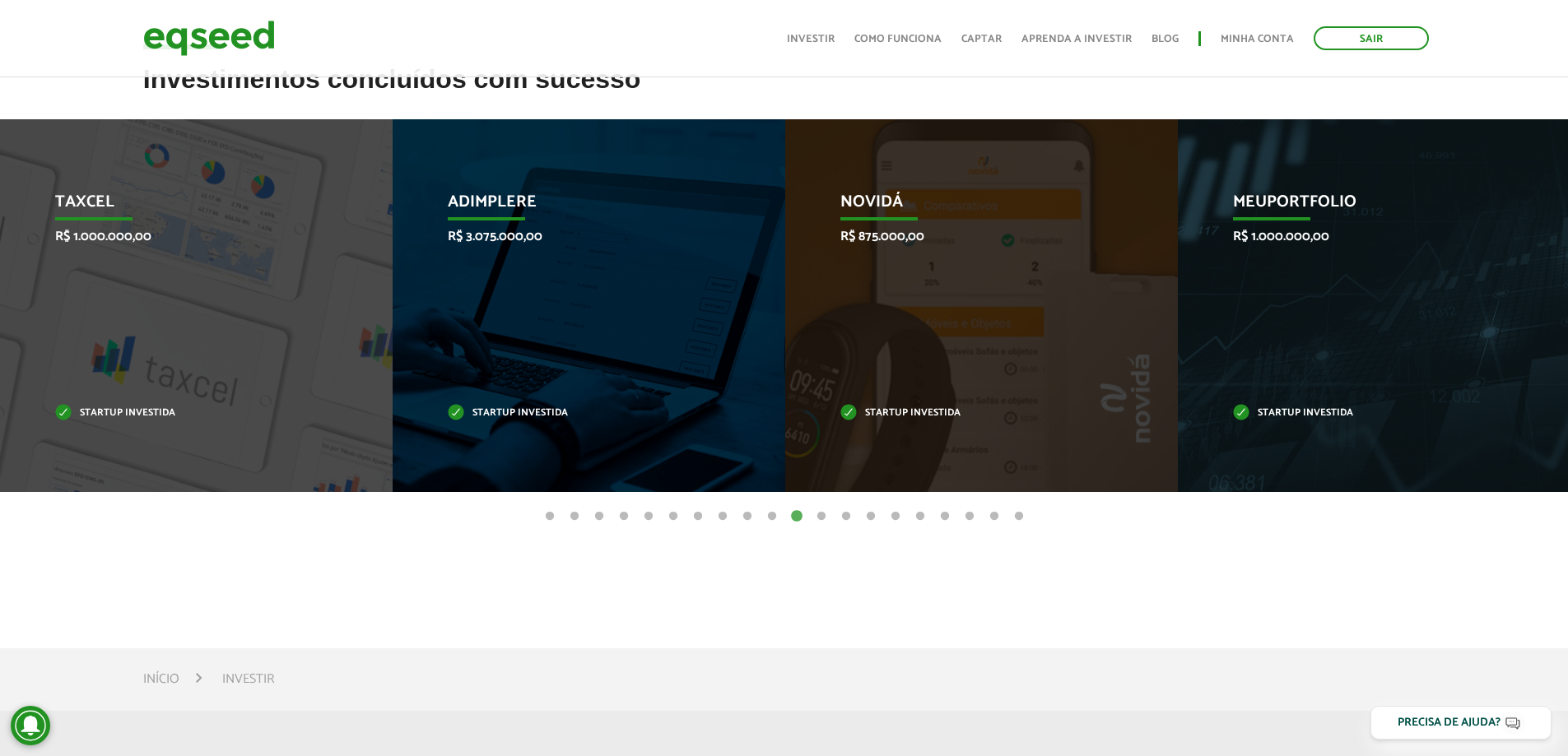
click at [824, 517] on button "12" at bounding box center [820, 516] width 16 height 16
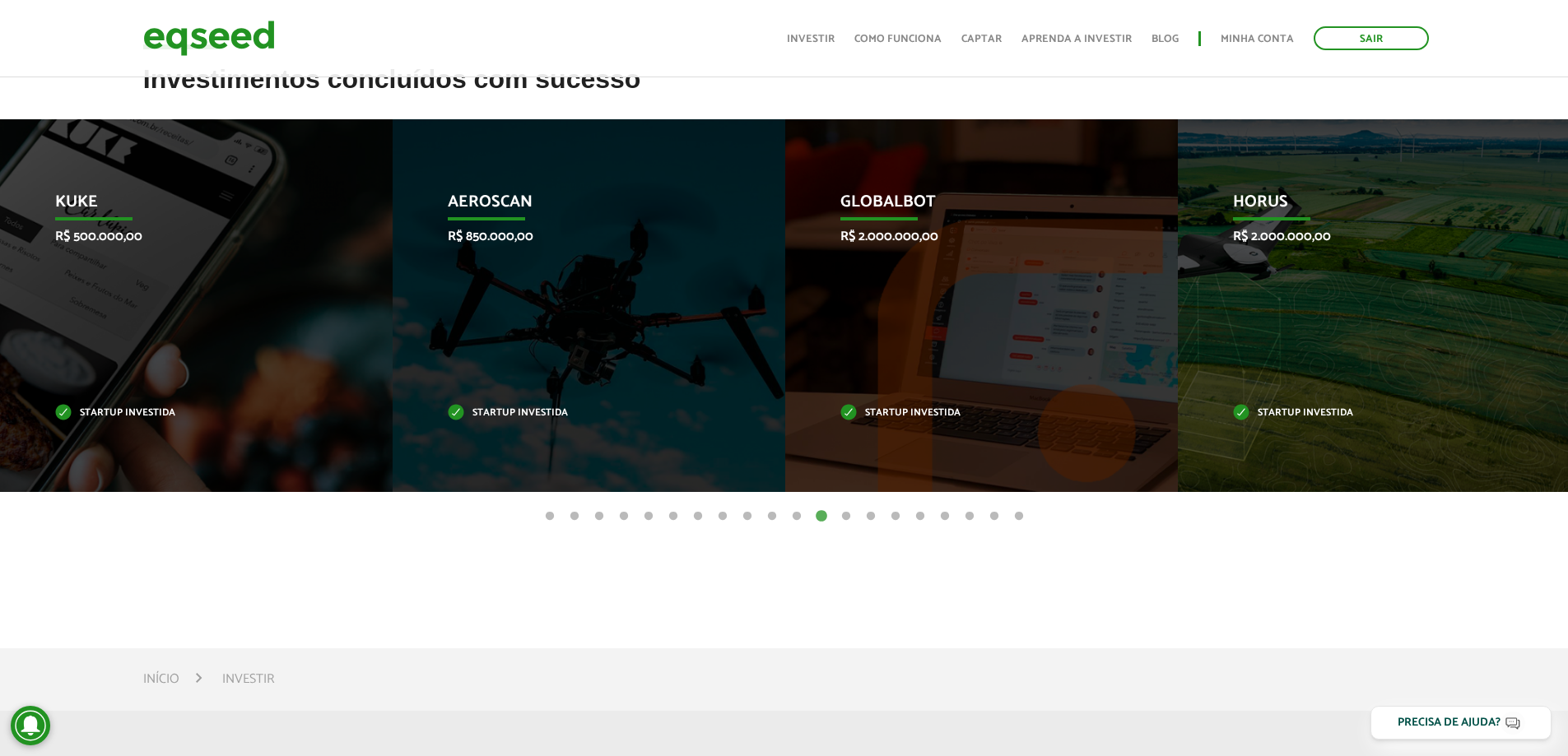
click at [853, 518] on button "13" at bounding box center [846, 516] width 16 height 16
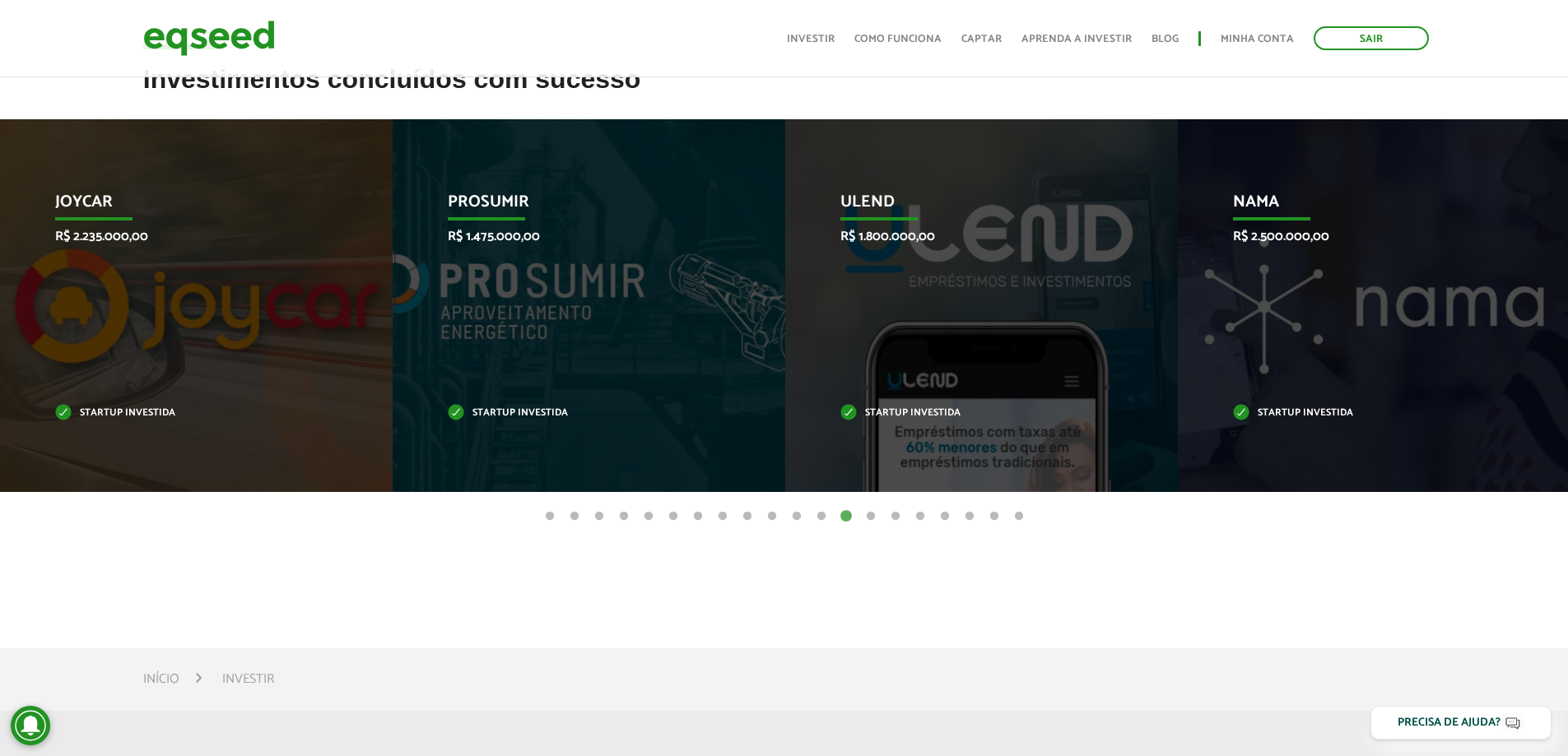
click at [868, 519] on button "14" at bounding box center [871, 516] width 16 height 16
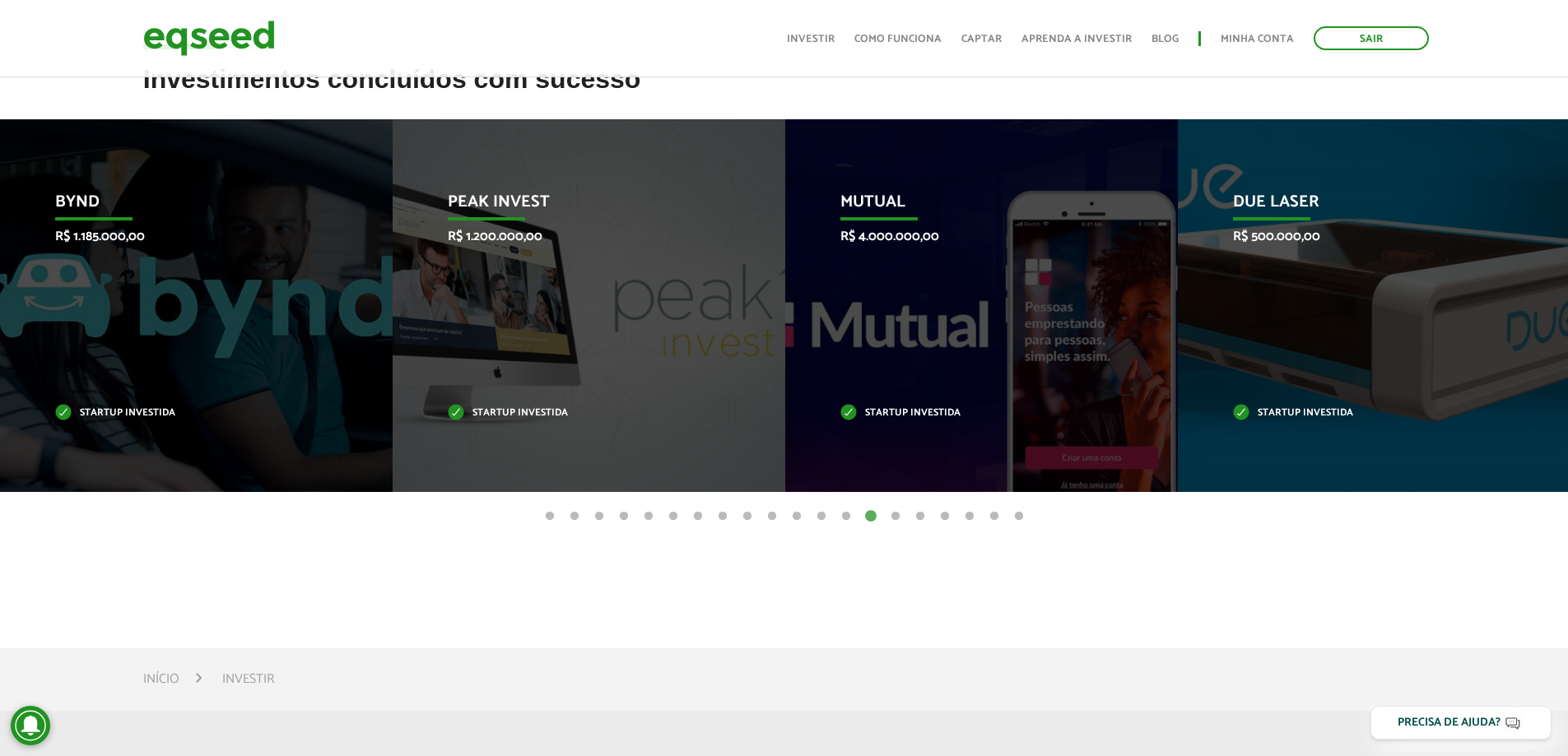
click at [891, 518] on button "15" at bounding box center [895, 516] width 16 height 16
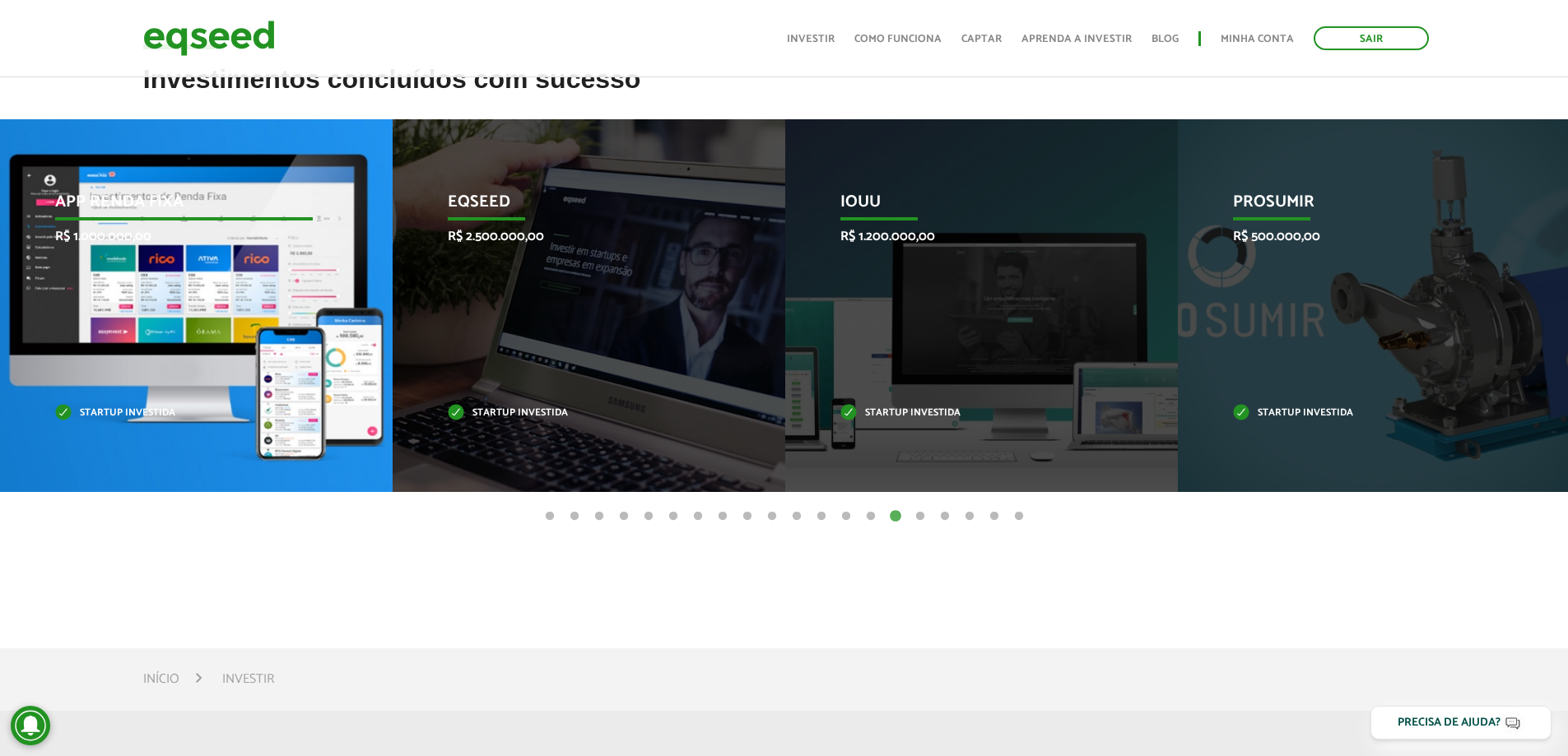
drag, startPoint x: 162, startPoint y: 303, endPoint x: 98, endPoint y: 294, distance: 64.6
click at [98, 294] on div "App Renda Fixa R$ 1.000.000,00 Startup investida" at bounding box center [184, 306] width 368 height 373
click at [149, 262] on div "App Renda Fixa R$ 1.000.000,00 Startup investida" at bounding box center [184, 306] width 368 height 373
click at [114, 215] on p "App Renda Fixa" at bounding box center [183, 207] width 258 height 28
click at [103, 414] on p "Startup investida" at bounding box center [184, 414] width 258 height 9
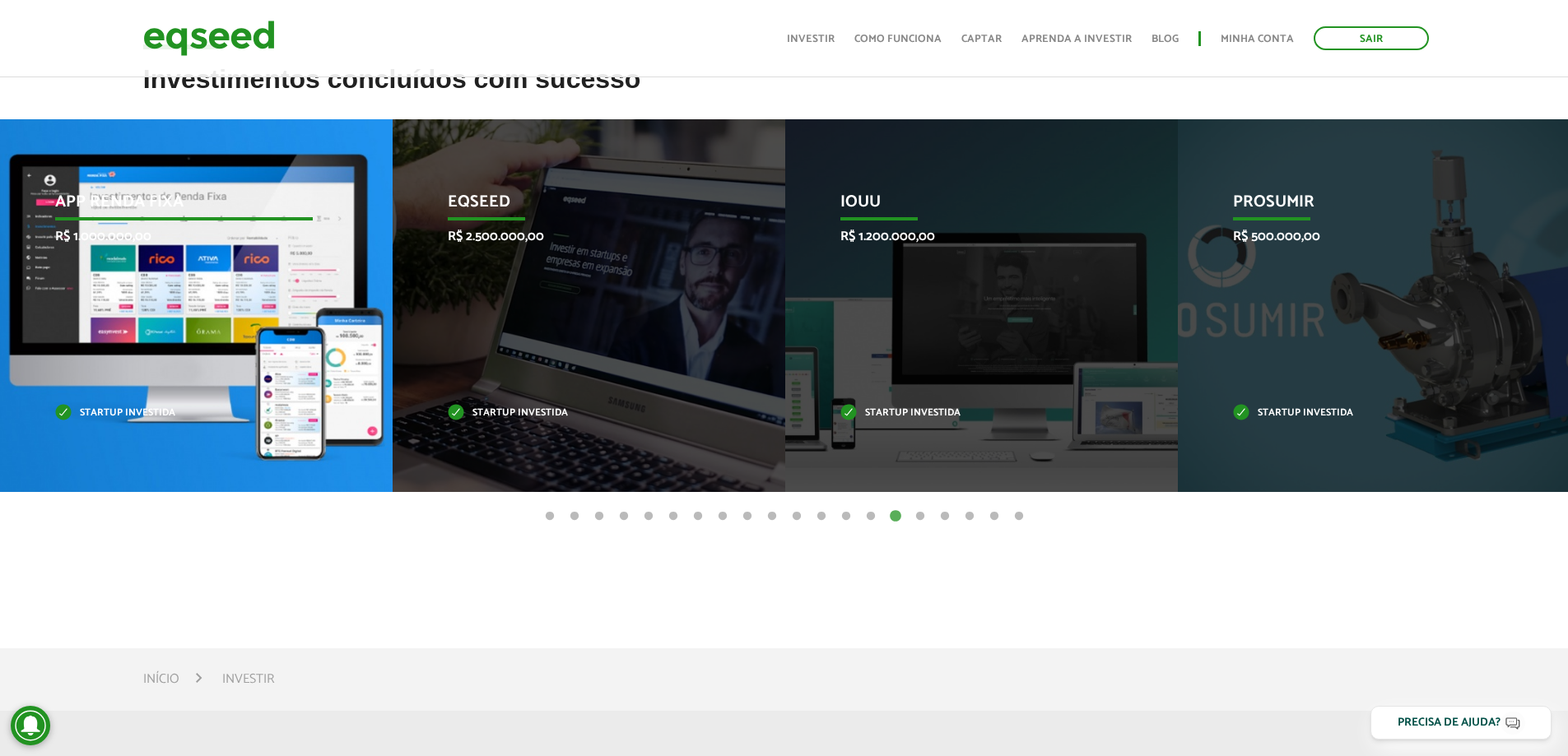
click at [72, 388] on div "App Renda Fixa R$ 1.000.000,00 Startup investida" at bounding box center [184, 306] width 368 height 373
click at [78, 240] on p "R$ 1.000.000,00" at bounding box center [184, 237] width 258 height 16
click at [64, 192] on p "App Renda Fixa" at bounding box center [184, 207] width 258 height 28
drag, startPoint x: 147, startPoint y: 179, endPoint x: 214, endPoint y: 192, distance: 68.2
click at [179, 182] on div "App Renda Fixa R$ 1.000.000,00 Startup investida" at bounding box center [184, 306] width 368 height 373
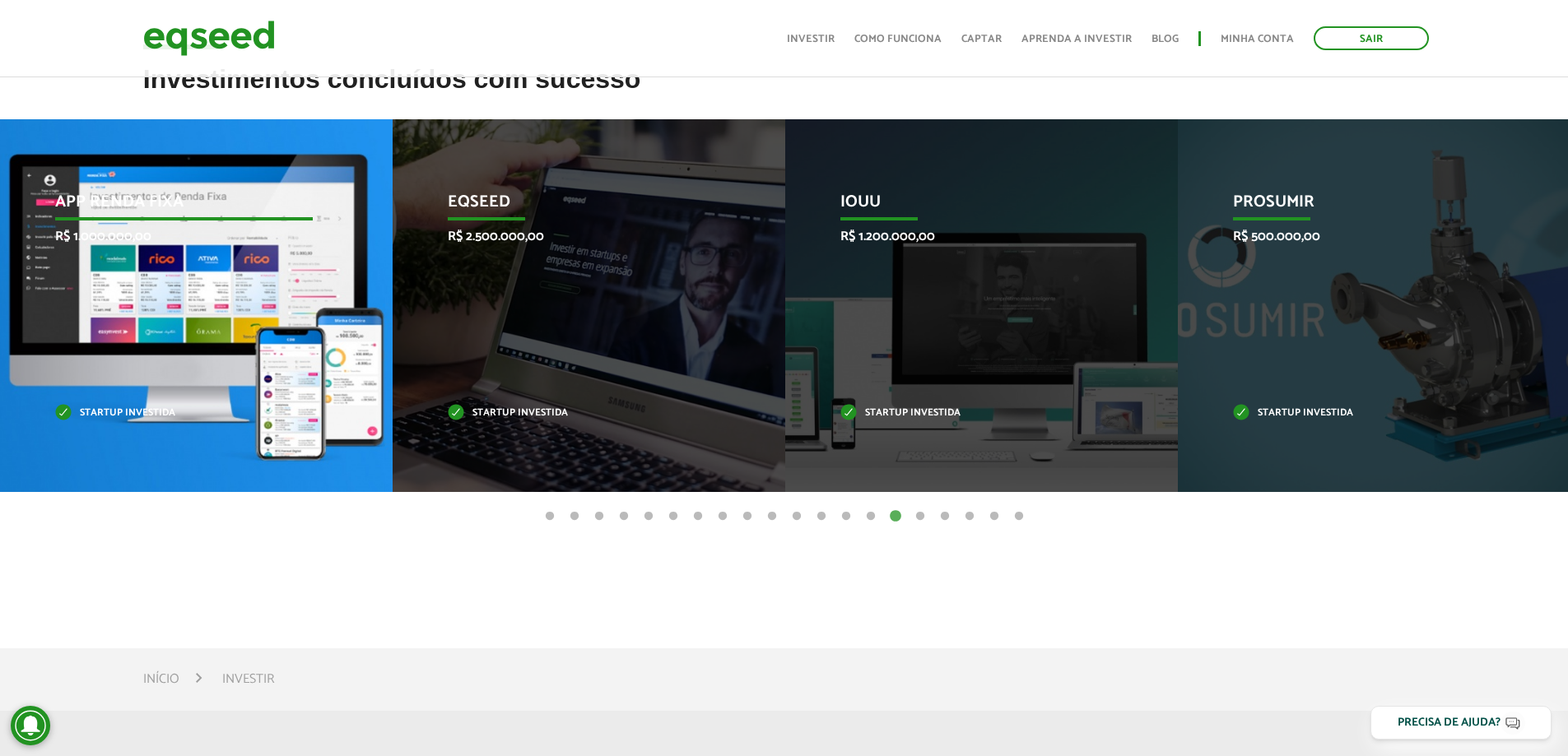
click at [222, 200] on p "App Renda Fixa" at bounding box center [184, 207] width 258 height 28
drag, startPoint x: 244, startPoint y: 210, endPoint x: 249, endPoint y: 221, distance: 12.1
click at [245, 214] on p "App Renda Fixa" at bounding box center [184, 207] width 258 height 28
click at [265, 267] on div "App Renda Fixa R$ 1.000.000,00 Startup investida" at bounding box center [184, 306] width 368 height 373
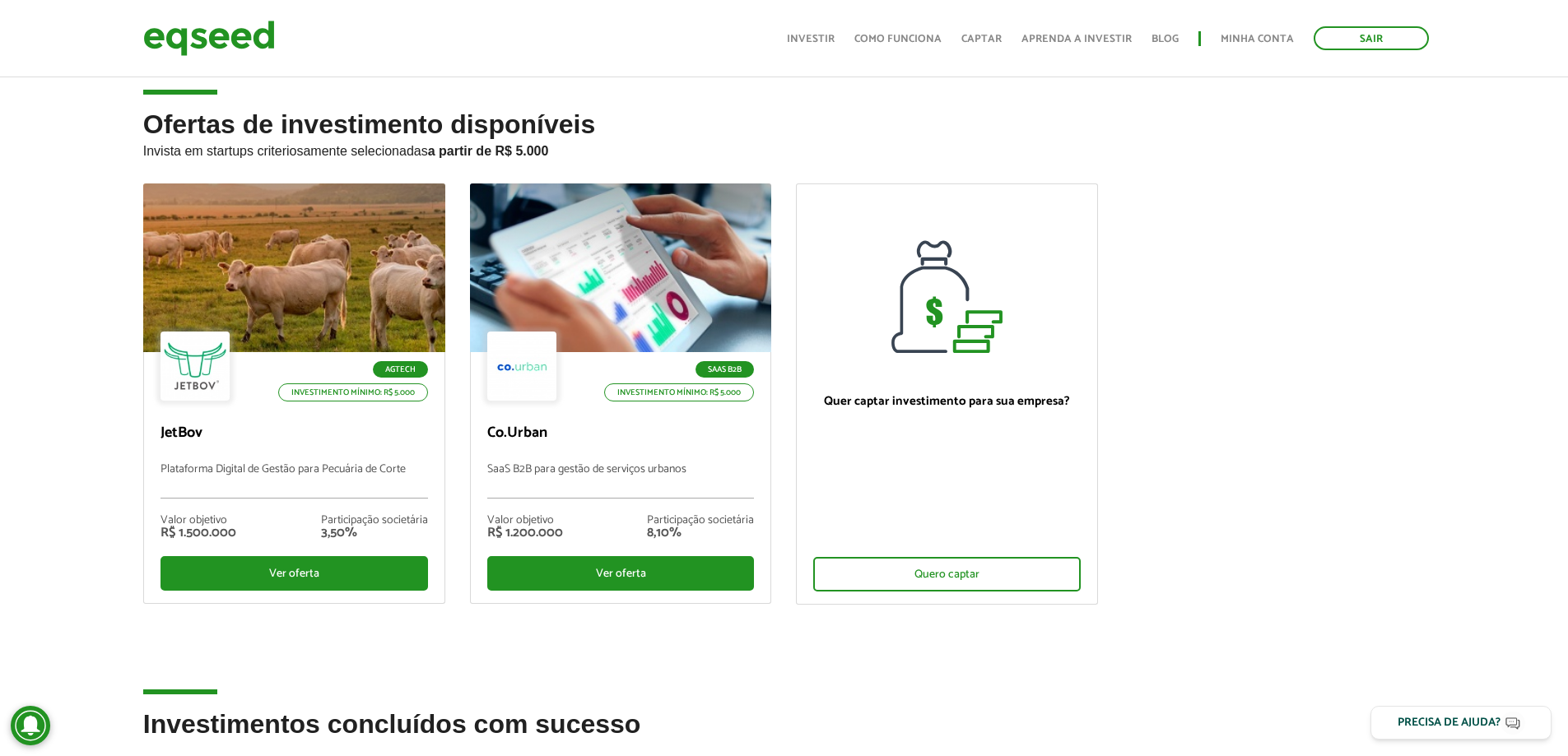
scroll to position [0, 0]
